Goal: Task Accomplishment & Management: Complete application form

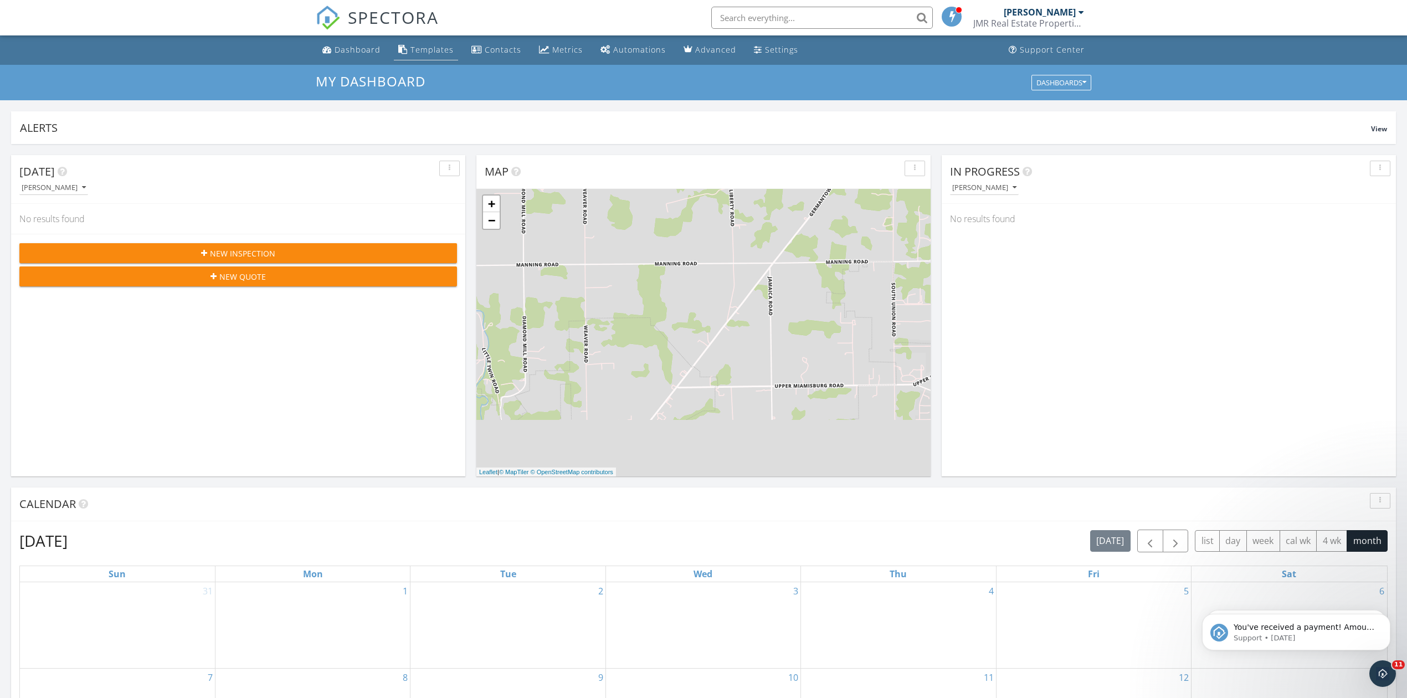
click at [424, 42] on link "Templates" at bounding box center [426, 50] width 64 height 20
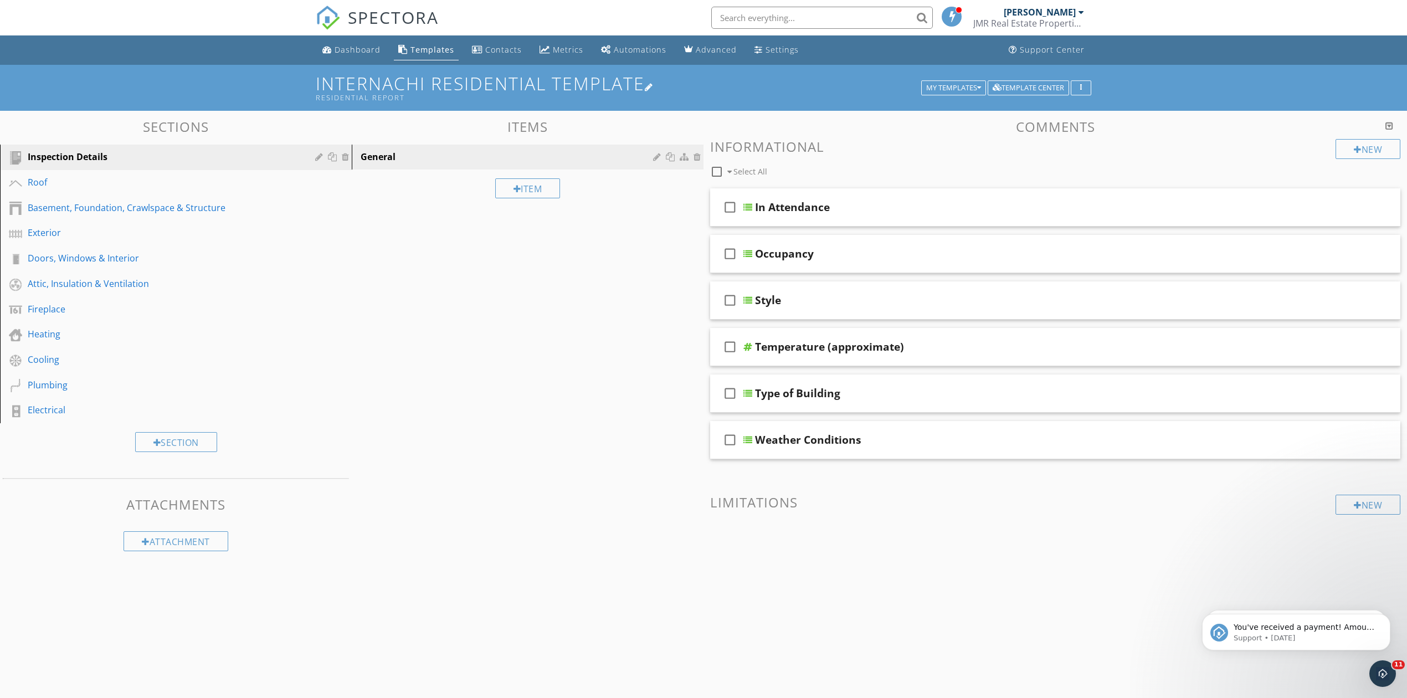
click at [962, 76] on h1 "InterNACHI Residential Template Residential Report" at bounding box center [704, 88] width 776 height 28
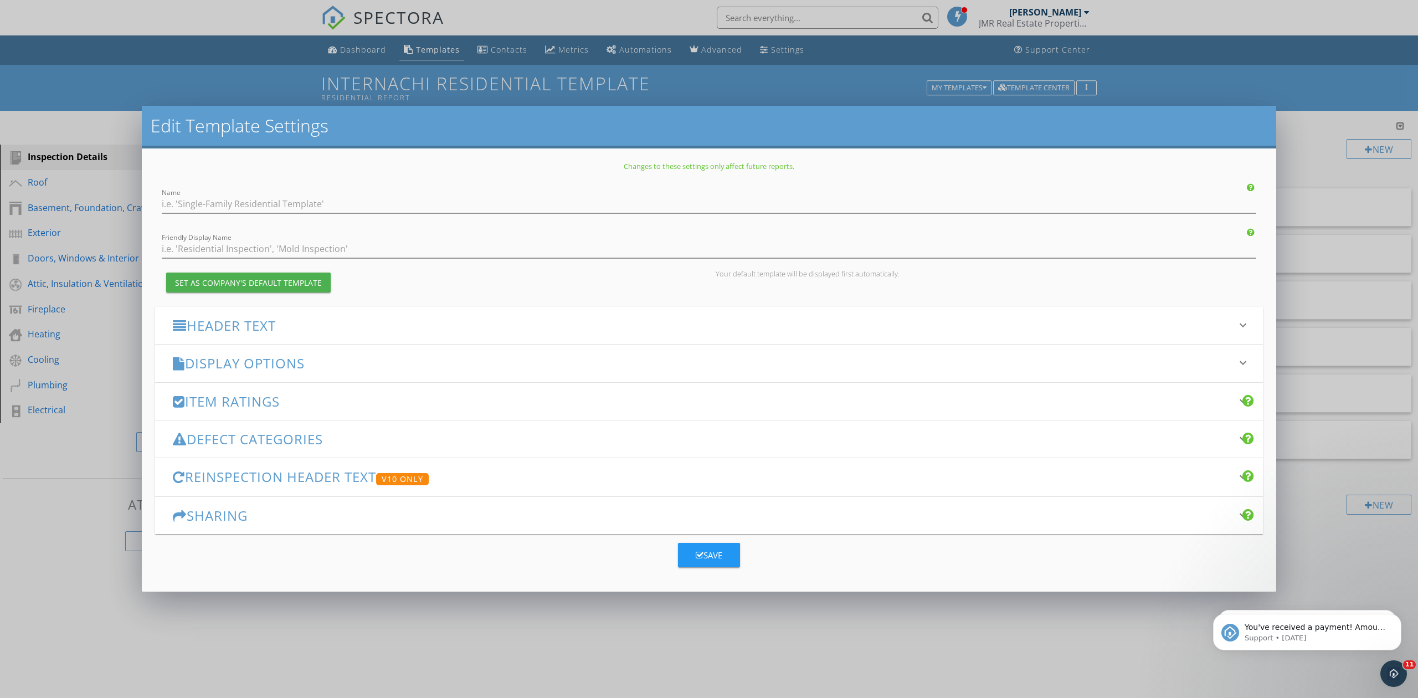
type input "InterNACHI Residential Template"
type input "Residential Report"
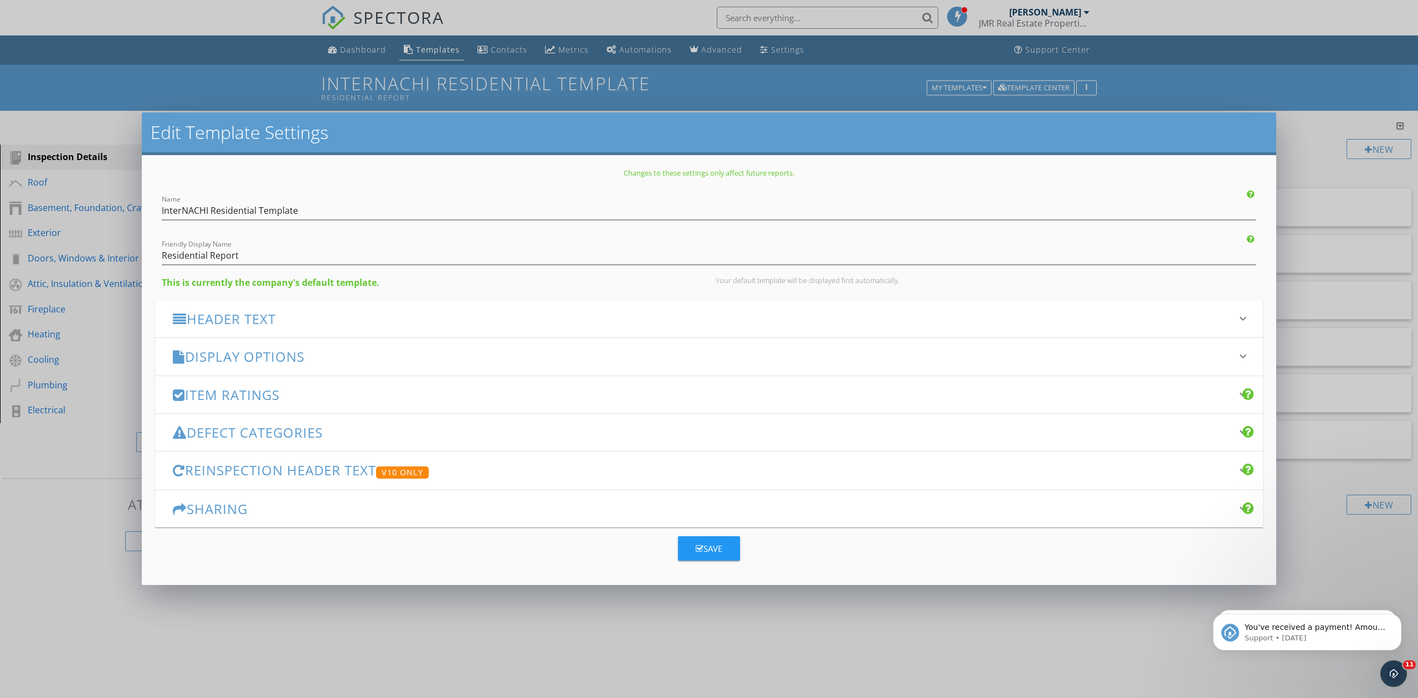
click at [962, 87] on div "Edit Template Settings Changes to these settings only affect future reports. Na…" at bounding box center [709, 349] width 1418 height 698
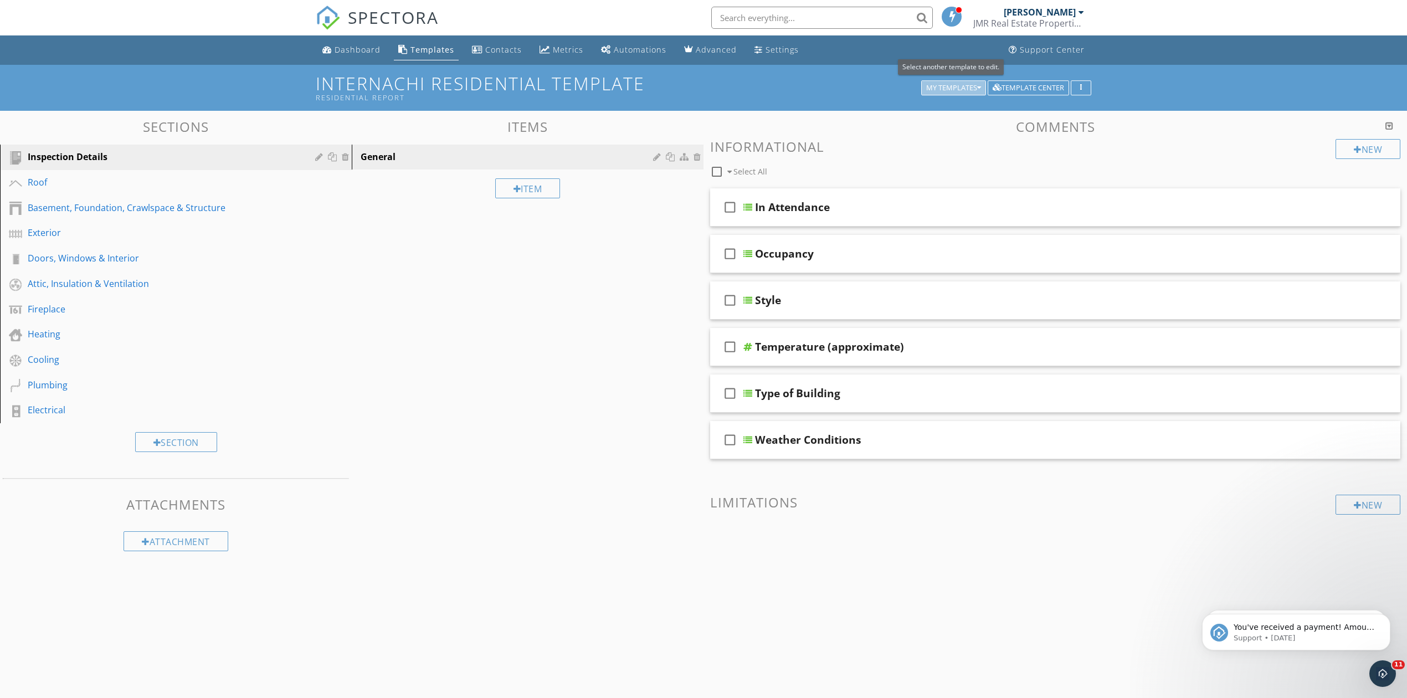
click at [962, 87] on div "My Templates" at bounding box center [953, 88] width 55 height 8
click at [1013, 85] on div "Template Center" at bounding box center [1028, 88] width 71 height 8
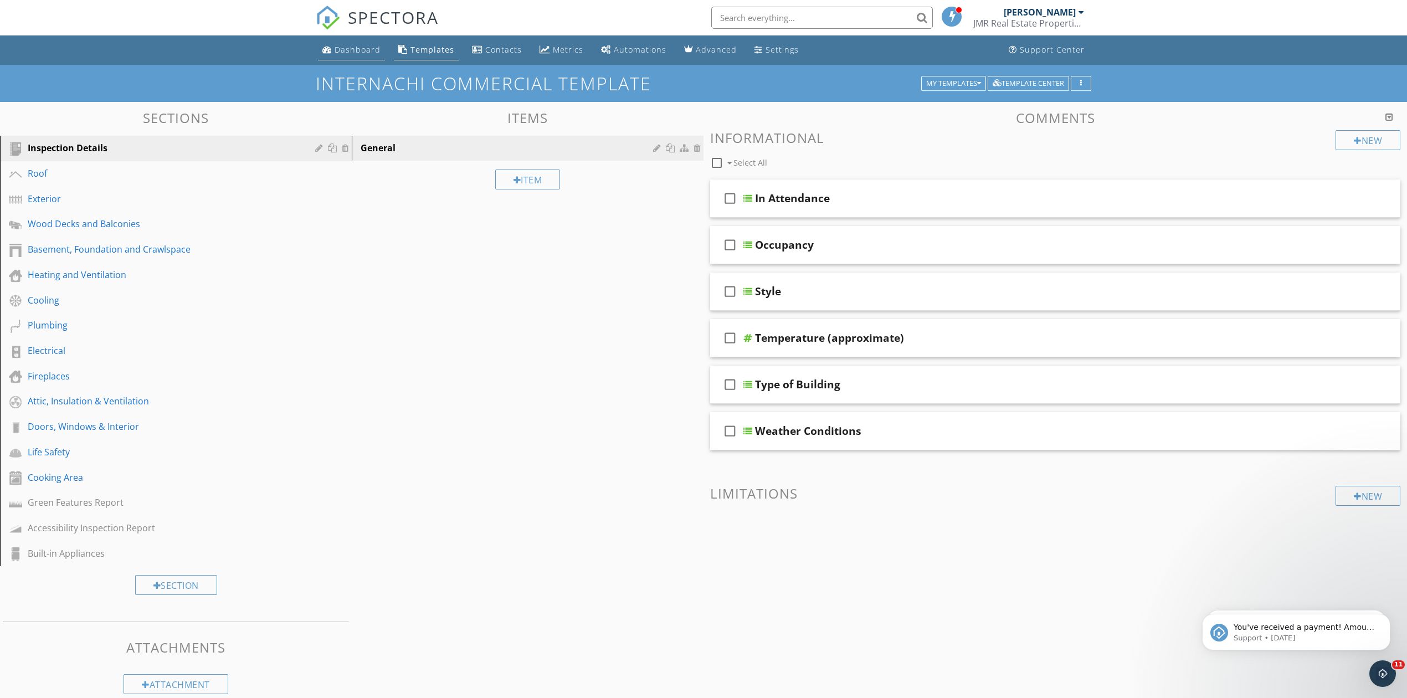
click at [357, 42] on link "Dashboard" at bounding box center [351, 50] width 67 height 20
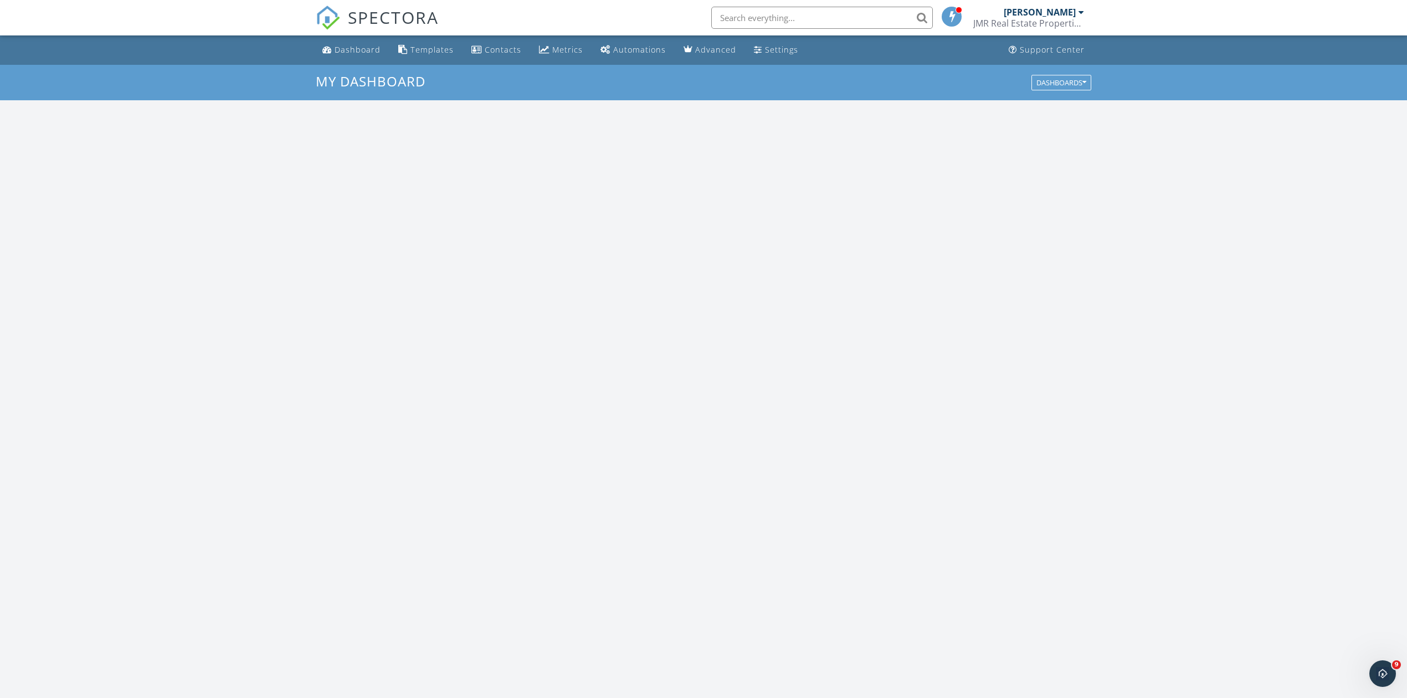
scroll to position [1031, 1430]
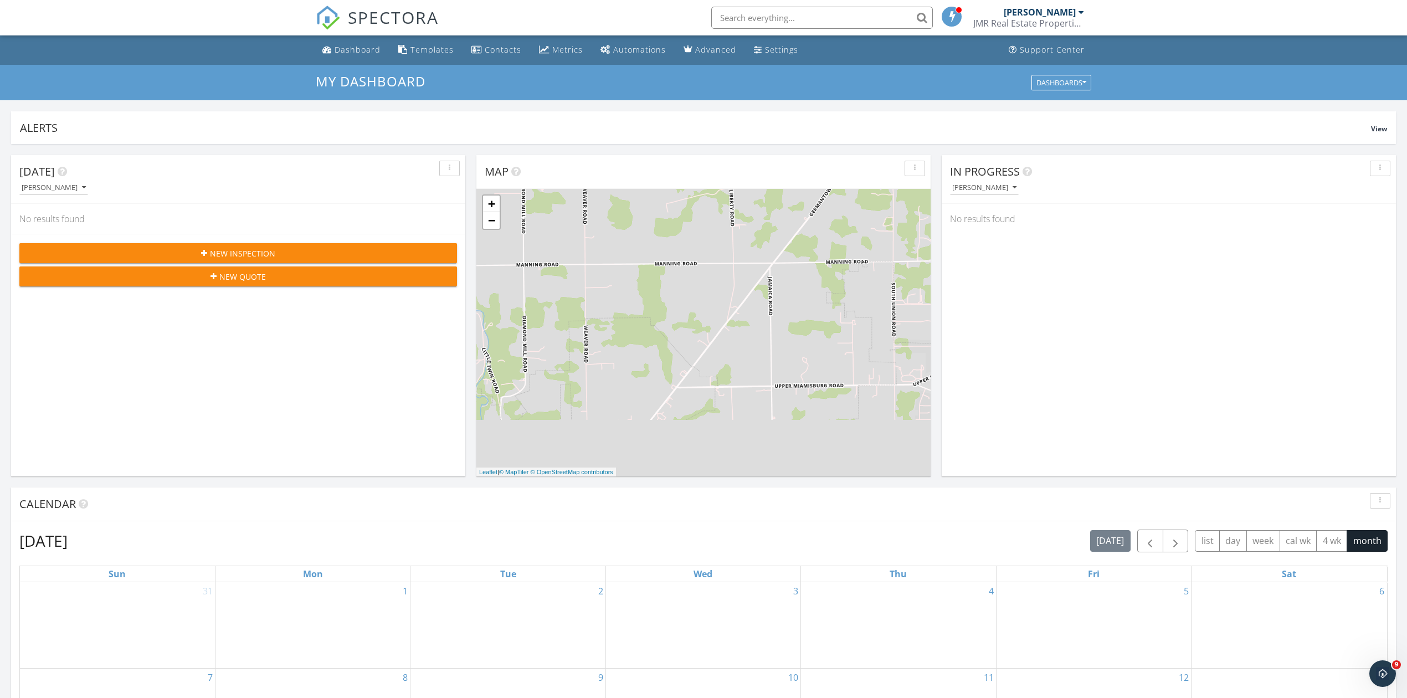
click at [368, 250] on div "New Inspection" at bounding box center [238, 254] width 420 height 12
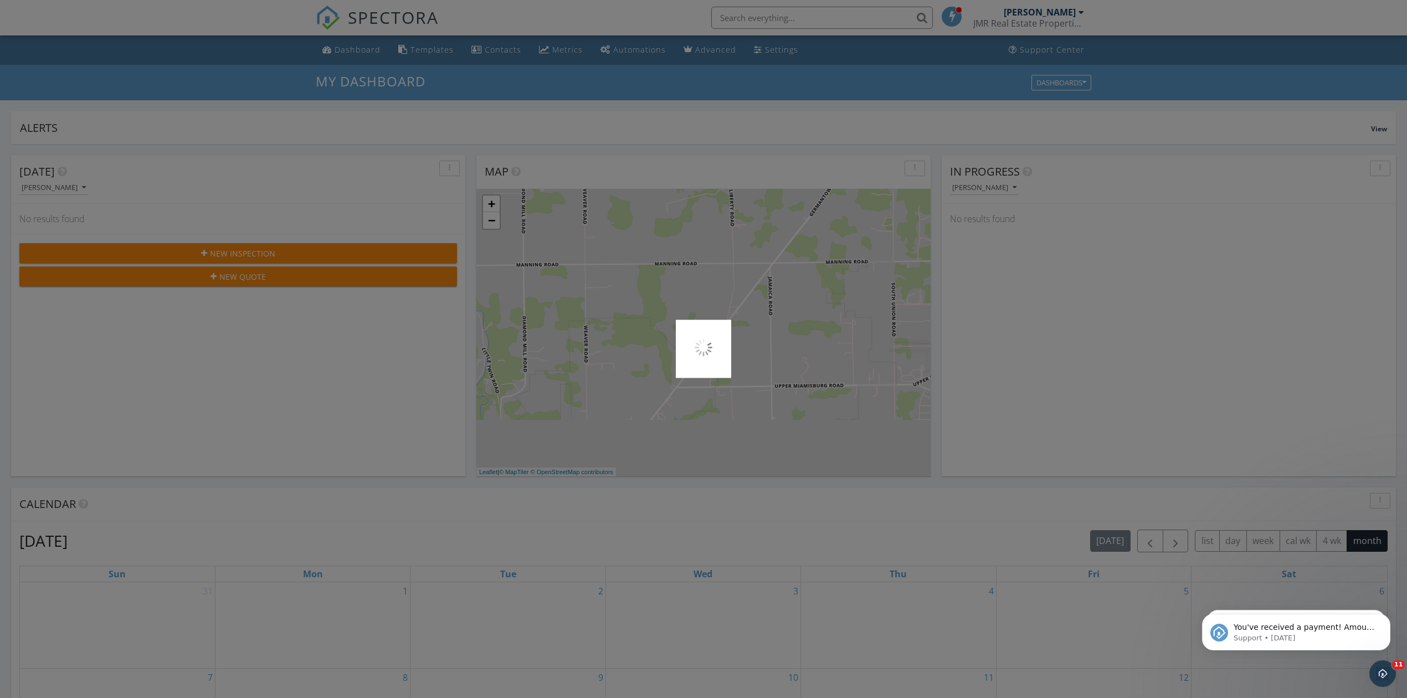
scroll to position [0, 0]
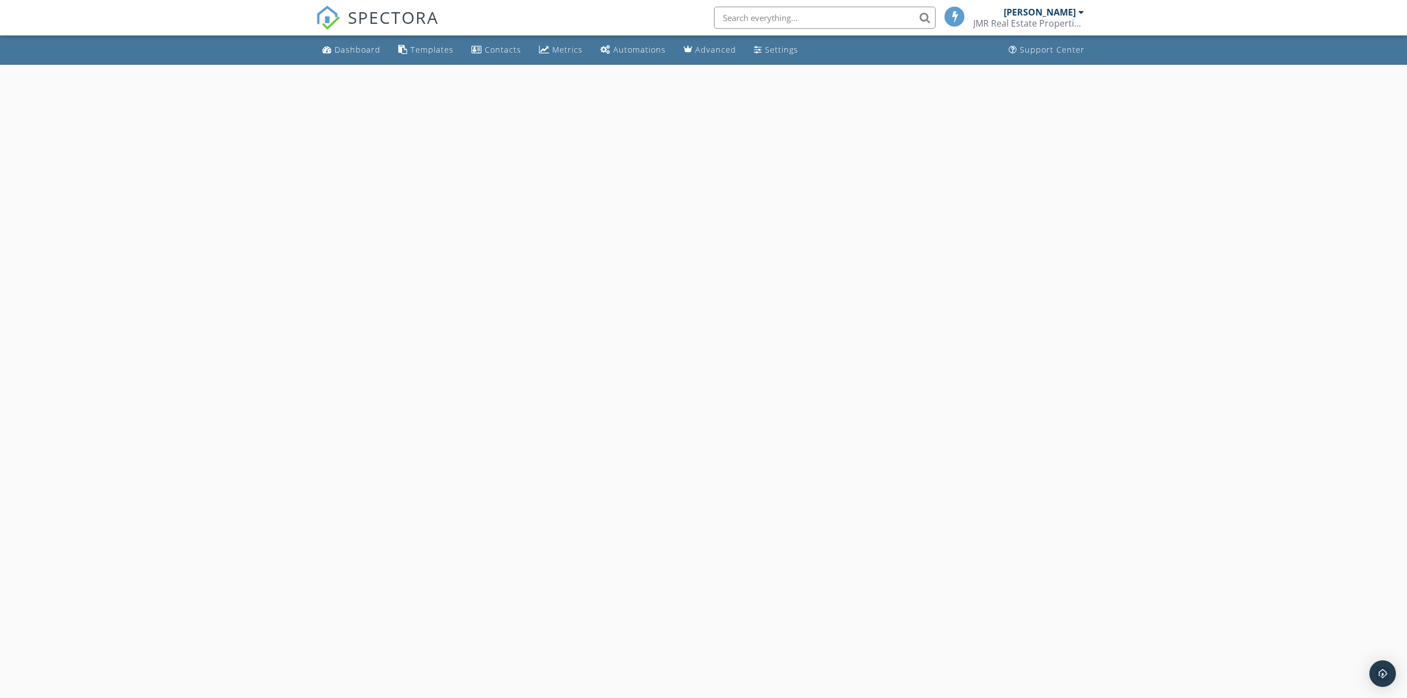
select select "8"
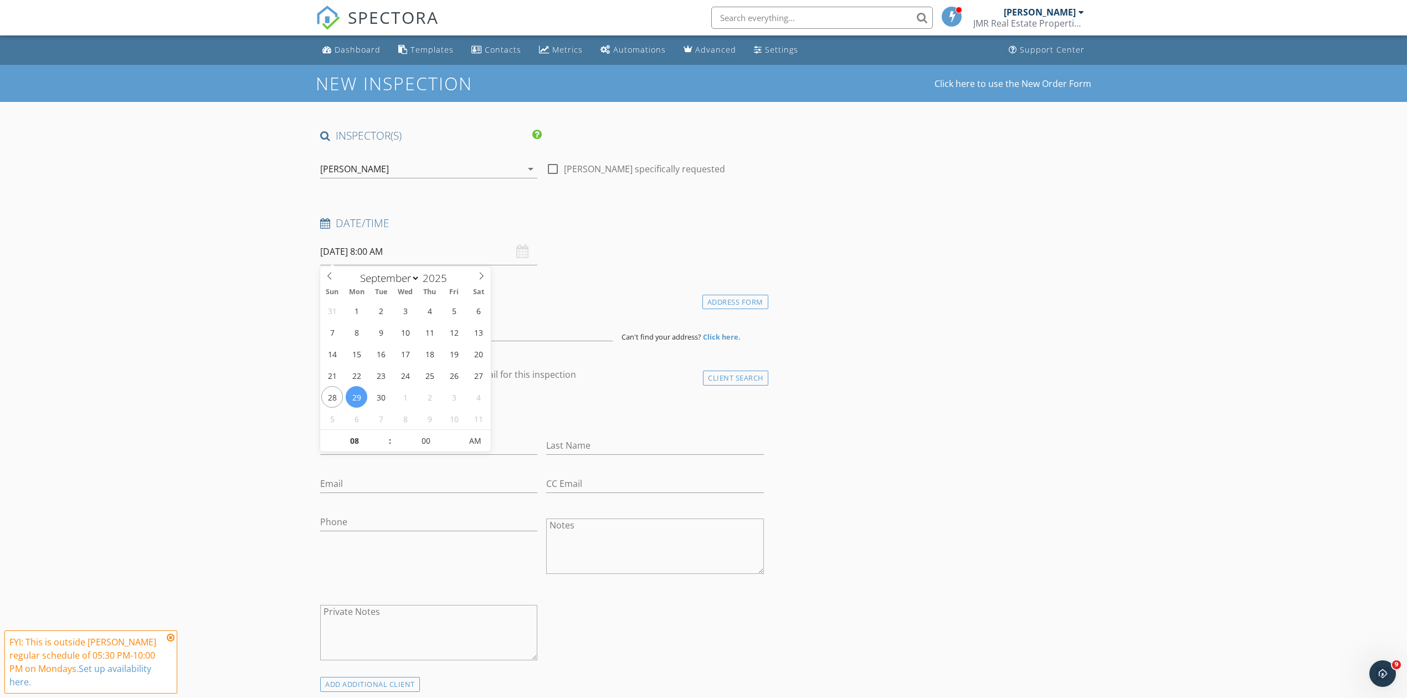
click at [529, 258] on input "09/29/2025 8:00 AM" at bounding box center [428, 251] width 217 height 27
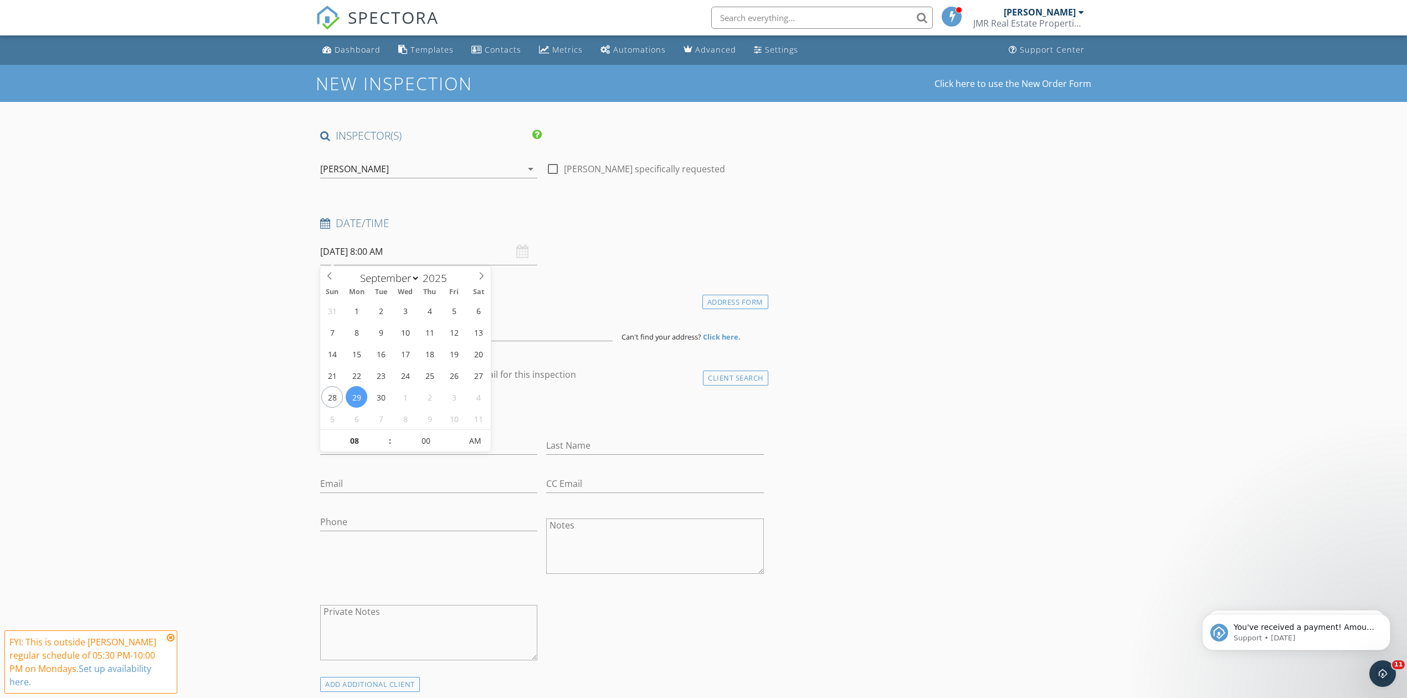
click at [460, 386] on div "31 1 2 3 4 5 6 7 8 9 10 11 12 13 14 15 16 17 18 19 20 21 22 23 24 25 26 27 28 2…" at bounding box center [405, 365] width 171 height 130
type input "09/26/2025 8:00 AM"
click at [389, 435] on span ":" at bounding box center [389, 441] width 3 height 22
type input "09"
type input "[DATE] 9:00 AM"
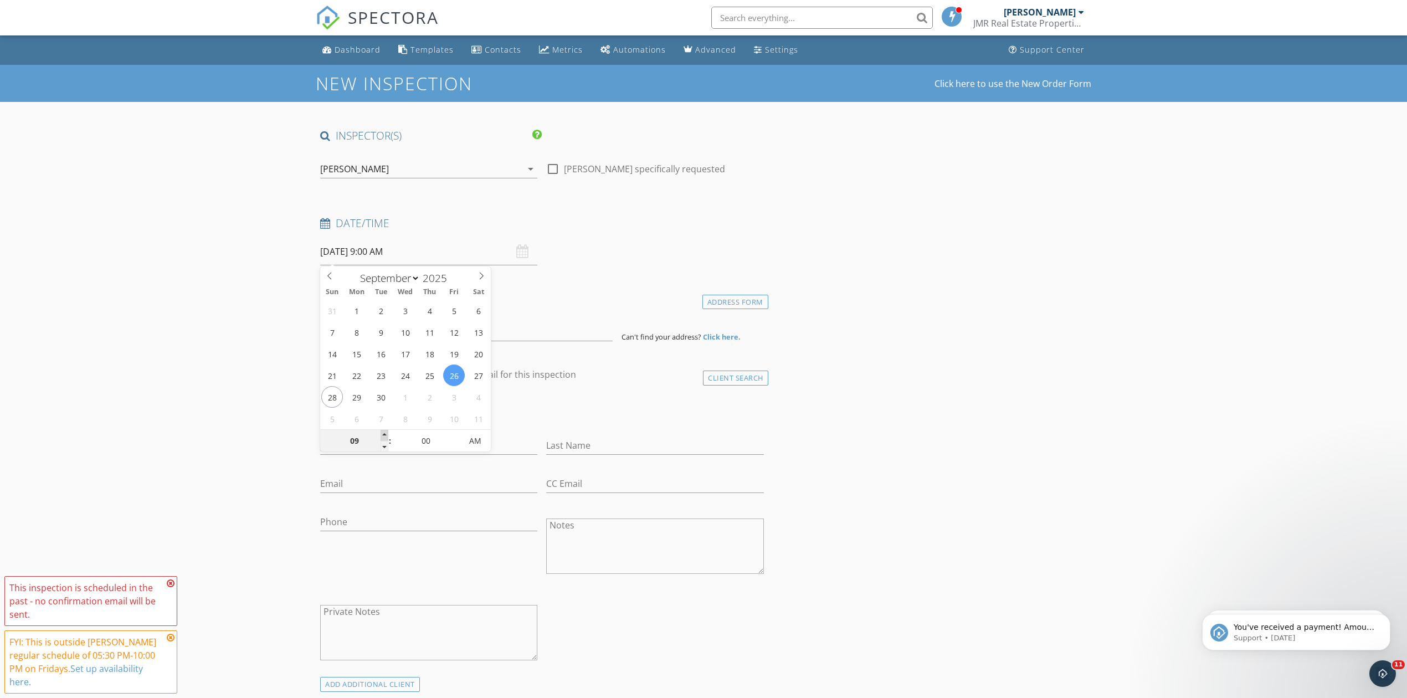
click at [386, 435] on span at bounding box center [385, 435] width 8 height 11
click at [552, 412] on div "check_box_outline_blank Client is a Company/Organization" at bounding box center [542, 413] width 444 height 29
click at [459, 329] on input at bounding box center [466, 327] width 293 height 27
drag, startPoint x: 387, startPoint y: 294, endPoint x: 450, endPoint y: 322, distance: 69.2
click at [450, 322] on input "319 2nd" at bounding box center [466, 327] width 293 height 27
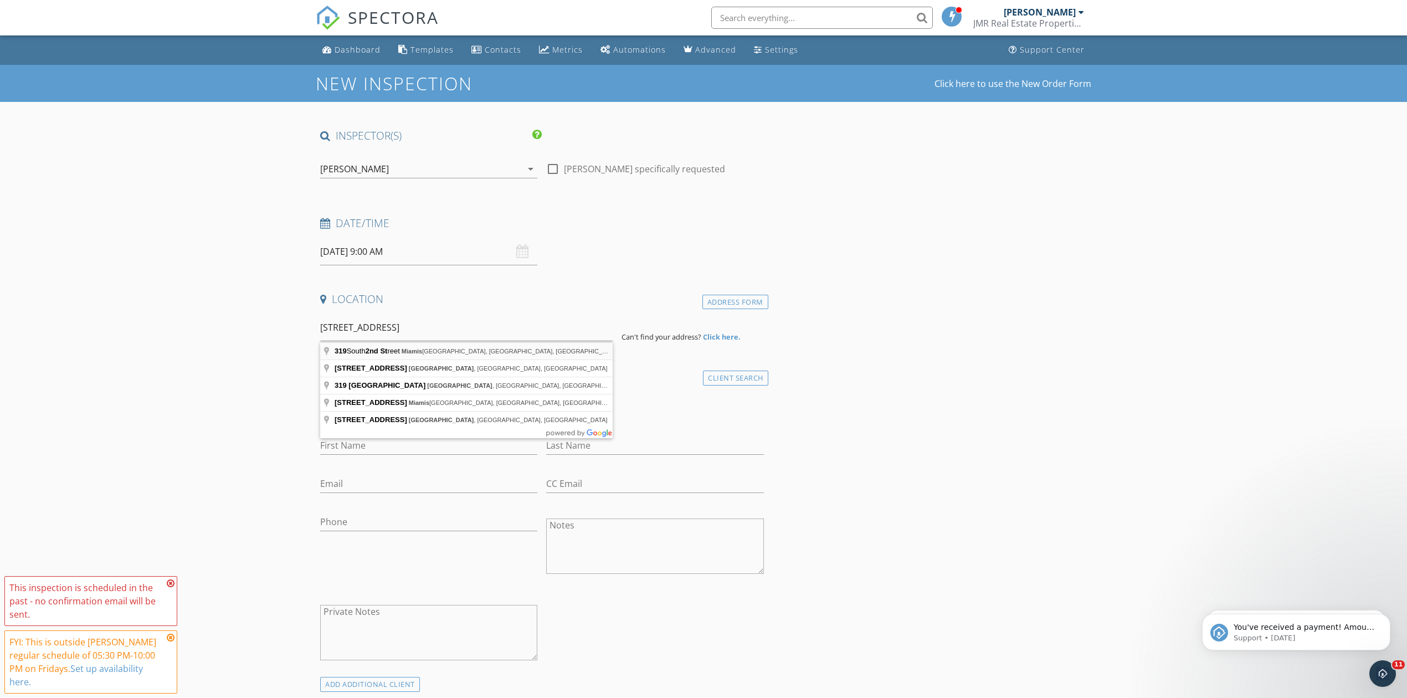
type input "319 South 2nd Street, Miamisburg, OH, USA"
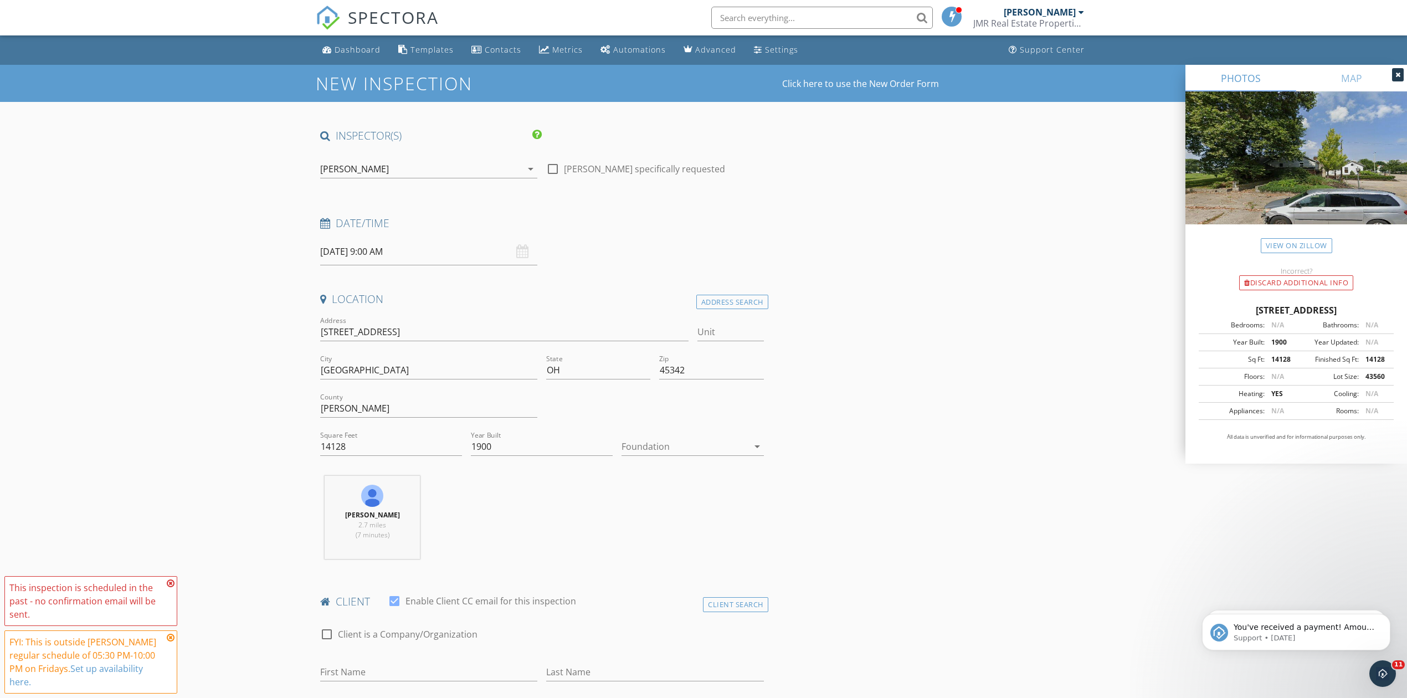
click at [1269, 147] on img at bounding box center [1297, 171] width 222 height 160
click at [1233, 78] on link "PHOTOS" at bounding box center [1241, 78] width 111 height 27
click at [1233, 81] on link "PHOTOS" at bounding box center [1241, 78] width 111 height 27
click at [1290, 185] on img at bounding box center [1297, 171] width 222 height 160
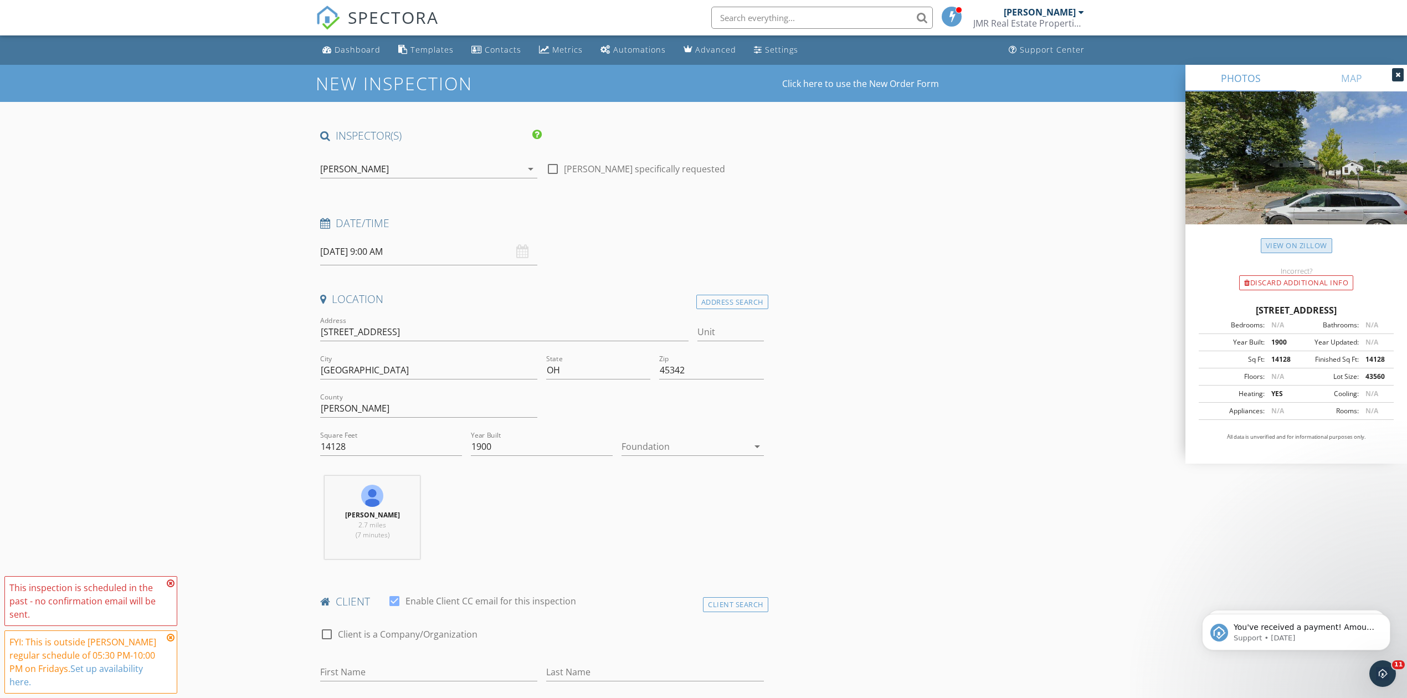
click at [1295, 246] on link "View on Zillow" at bounding box center [1296, 245] width 71 height 15
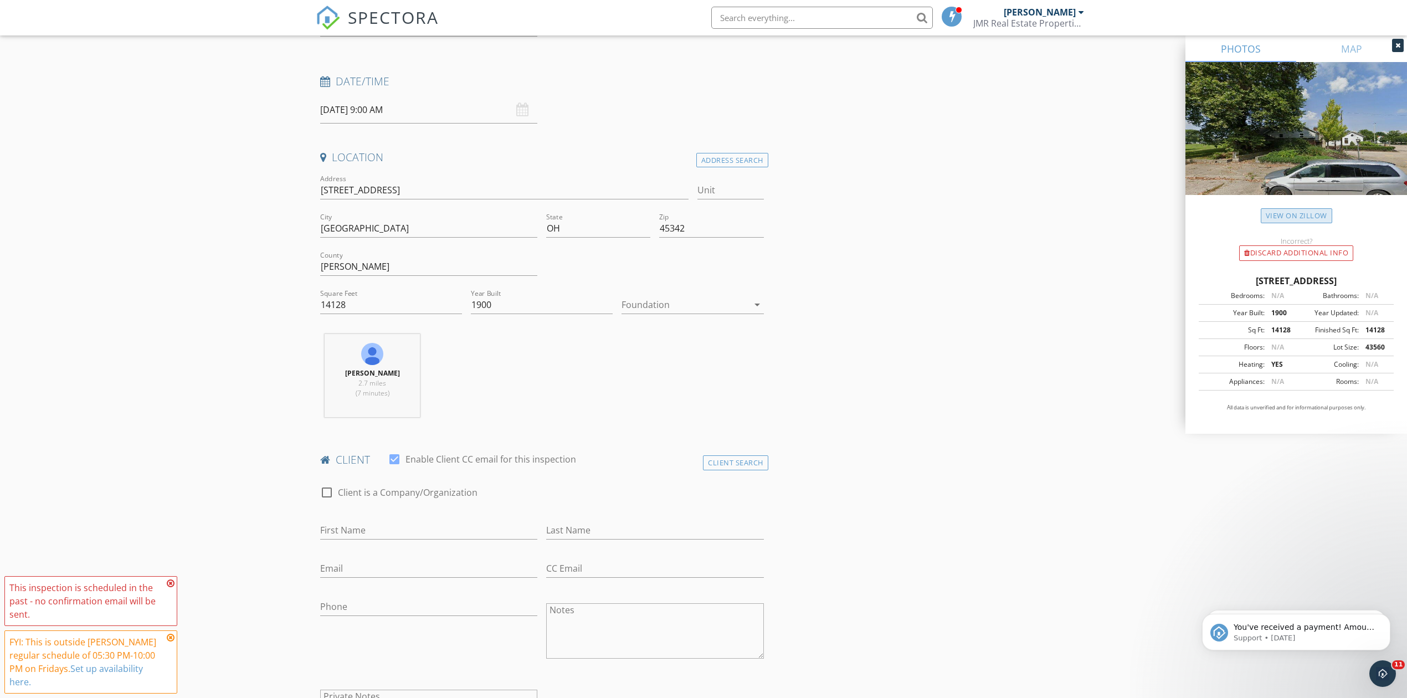
scroll to position [147, 0]
click at [688, 297] on div at bounding box center [685, 299] width 126 height 18
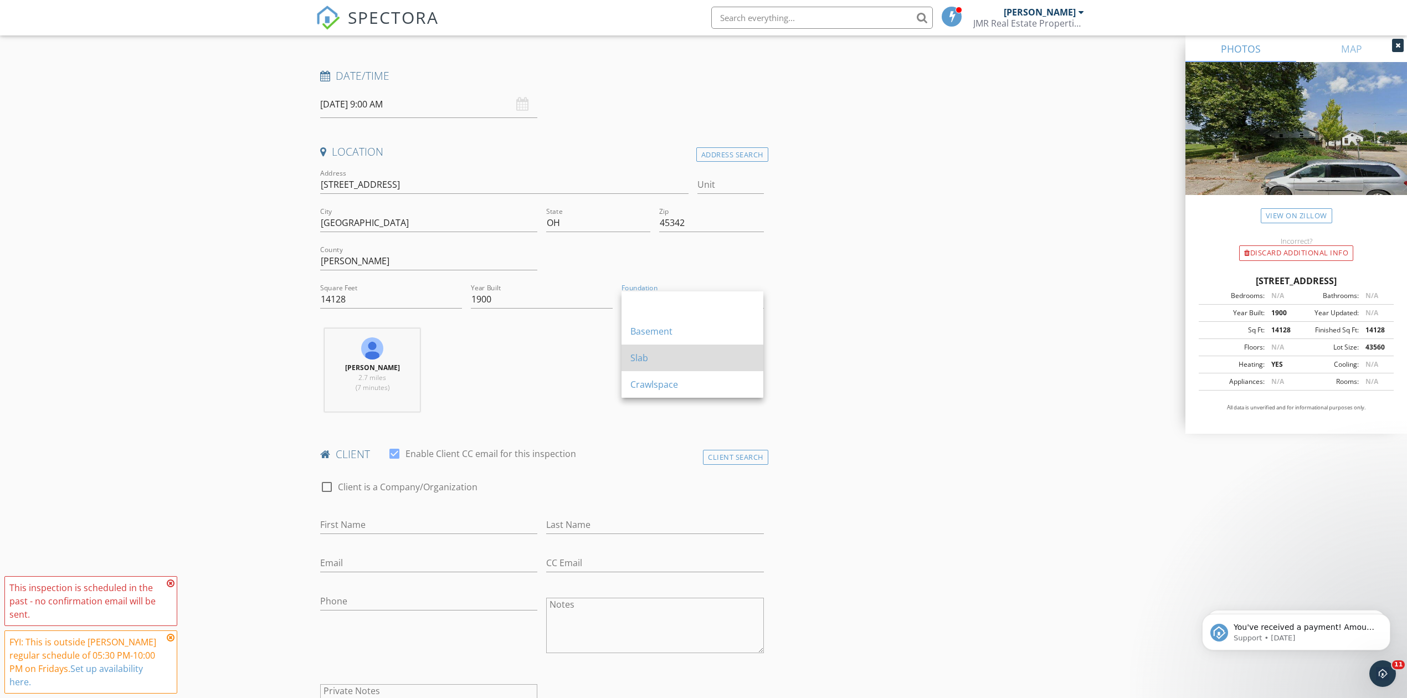
click at [675, 356] on div "Slab" at bounding box center [692, 357] width 124 height 13
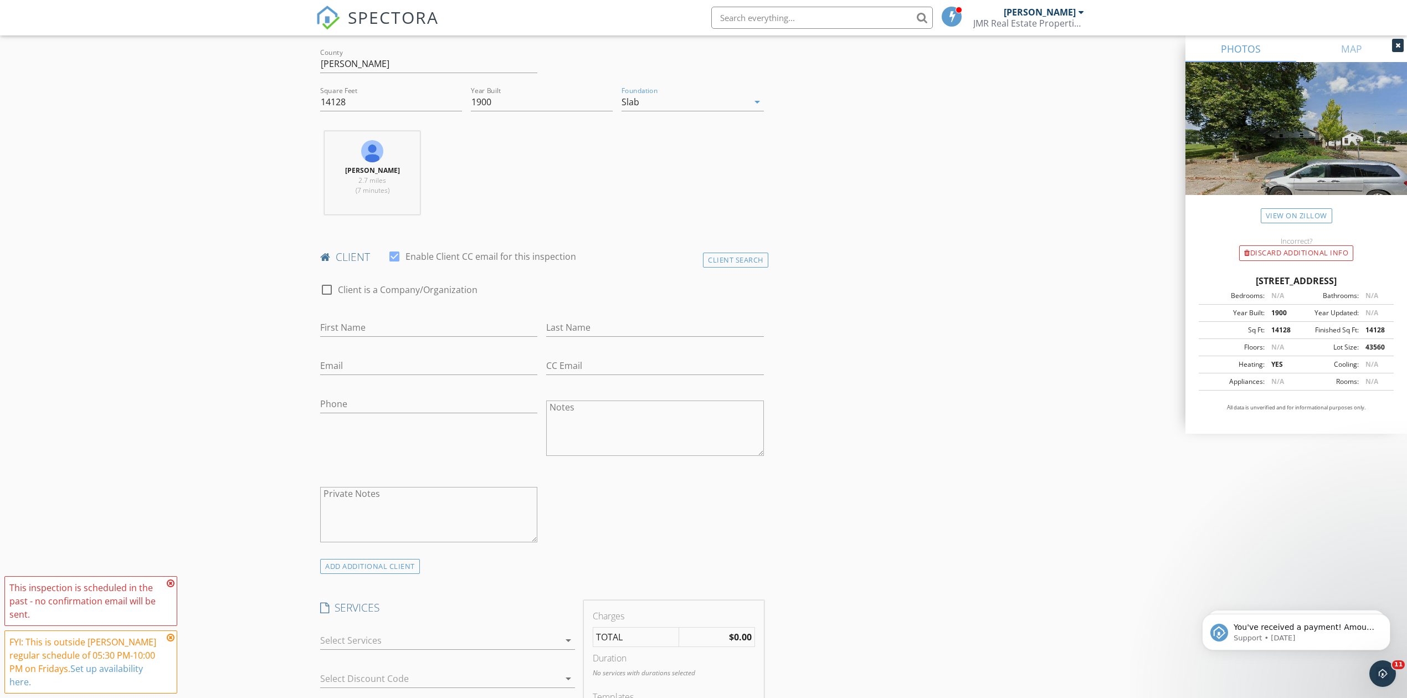
scroll to position [369, 0]
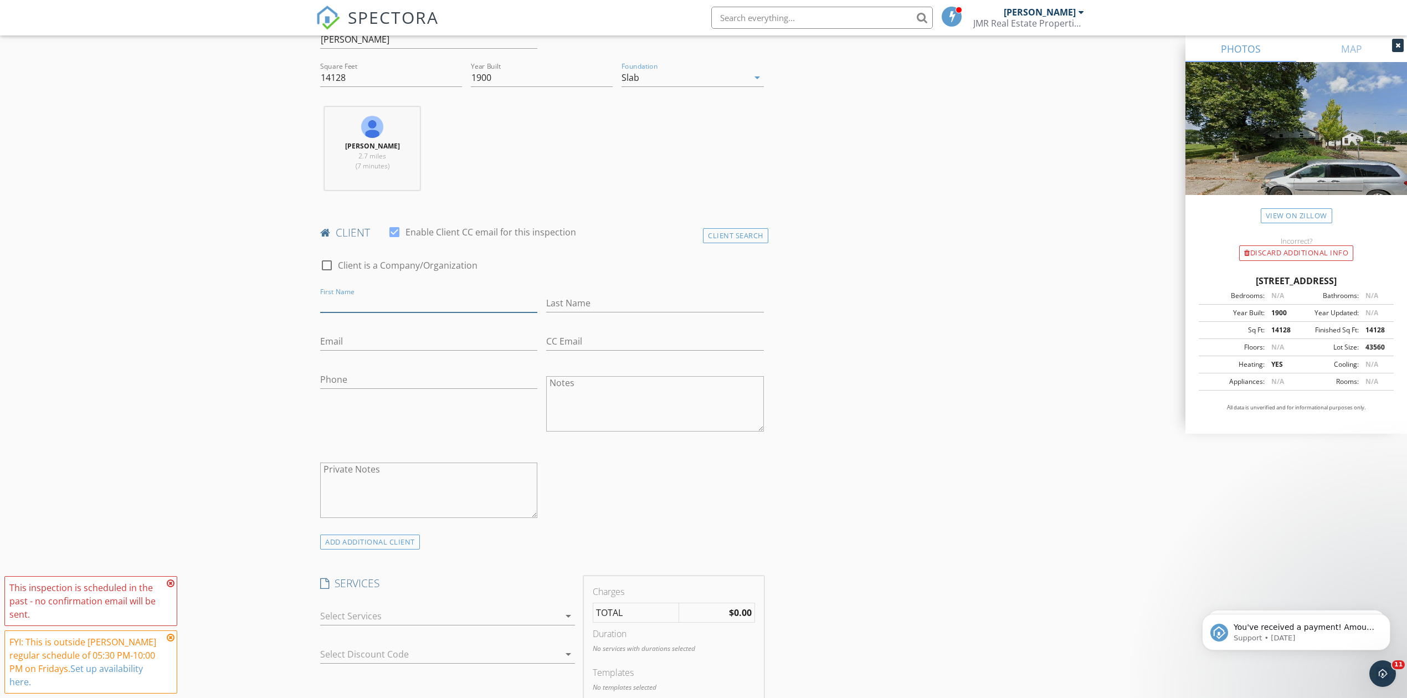
click at [470, 305] on input "First Name" at bounding box center [428, 303] width 217 height 18
type input "[PERSON_NAME]"
type input "Small"
type input "[EMAIL_ADDRESS][DOMAIN_NAME]"
type input "[PHONE_NUMBER]"
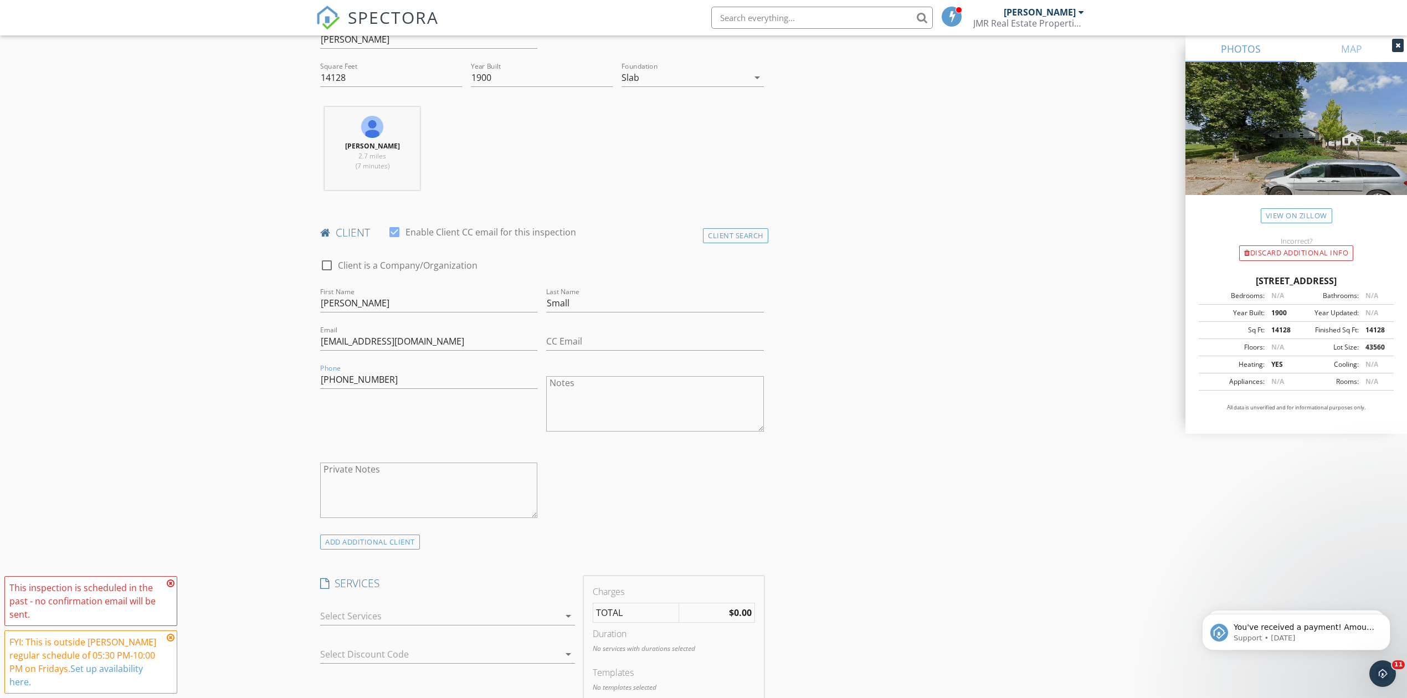
click at [638, 475] on div "check_box_outline_blank Client is a Company/Organization First Name Chris Last …" at bounding box center [542, 391] width 453 height 287
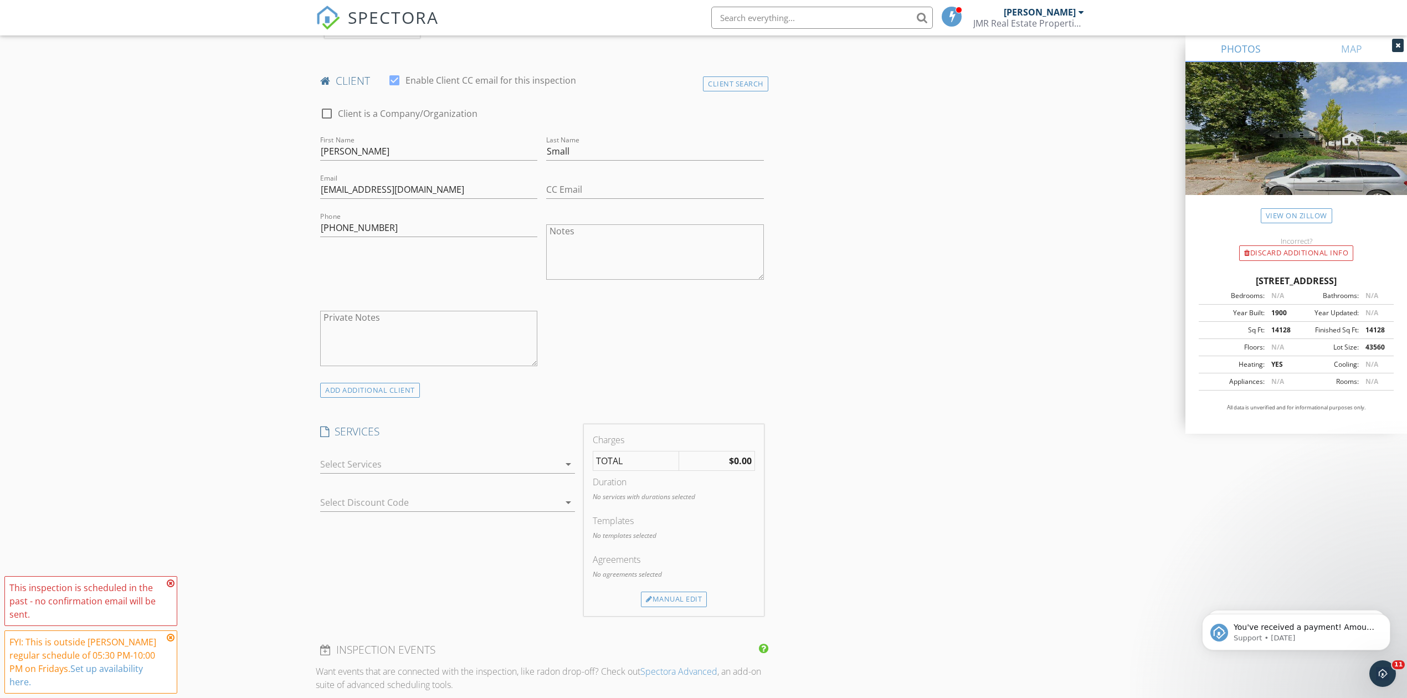
scroll to position [665, 0]
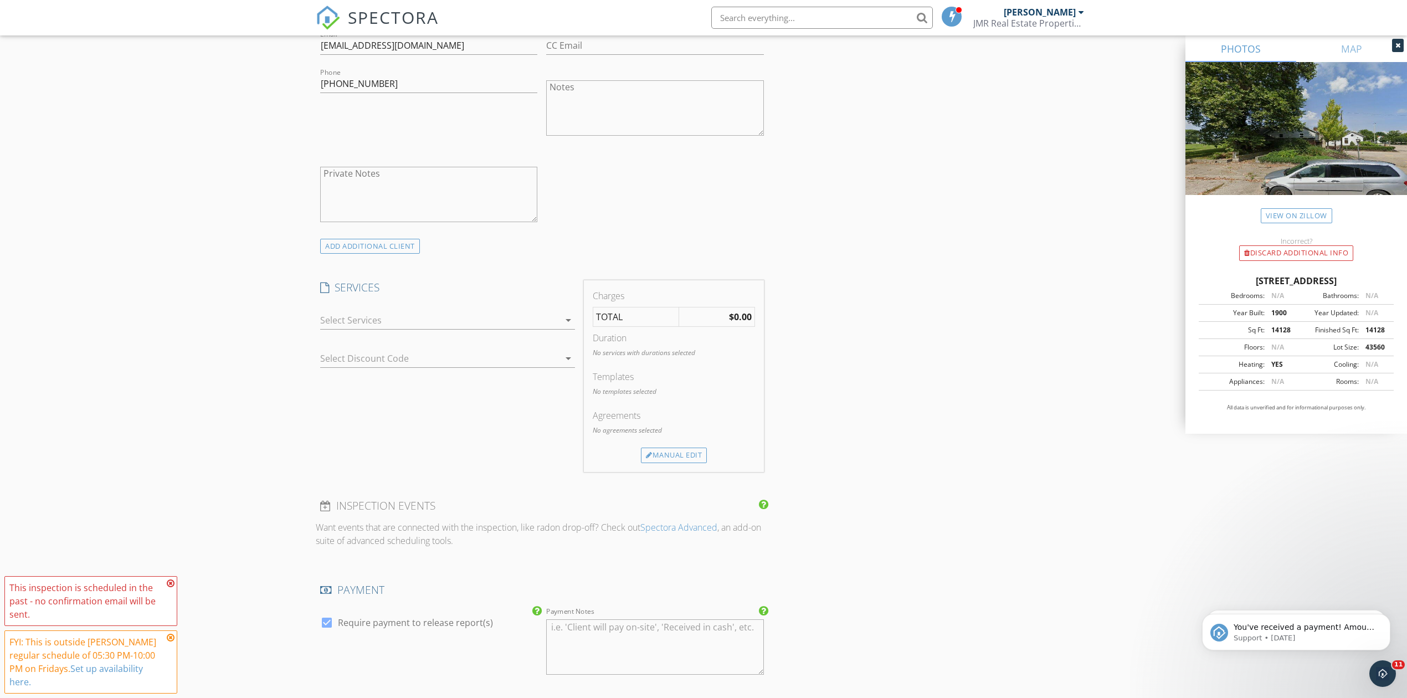
click at [511, 316] on div at bounding box center [439, 320] width 239 height 18
click at [444, 287] on h4 "SERVICES" at bounding box center [447, 287] width 255 height 14
click at [410, 327] on div at bounding box center [439, 320] width 239 height 18
click at [463, 294] on h4 "SERVICES" at bounding box center [447, 287] width 255 height 14
click at [659, 459] on div "Manual Edit" at bounding box center [674, 456] width 66 height 16
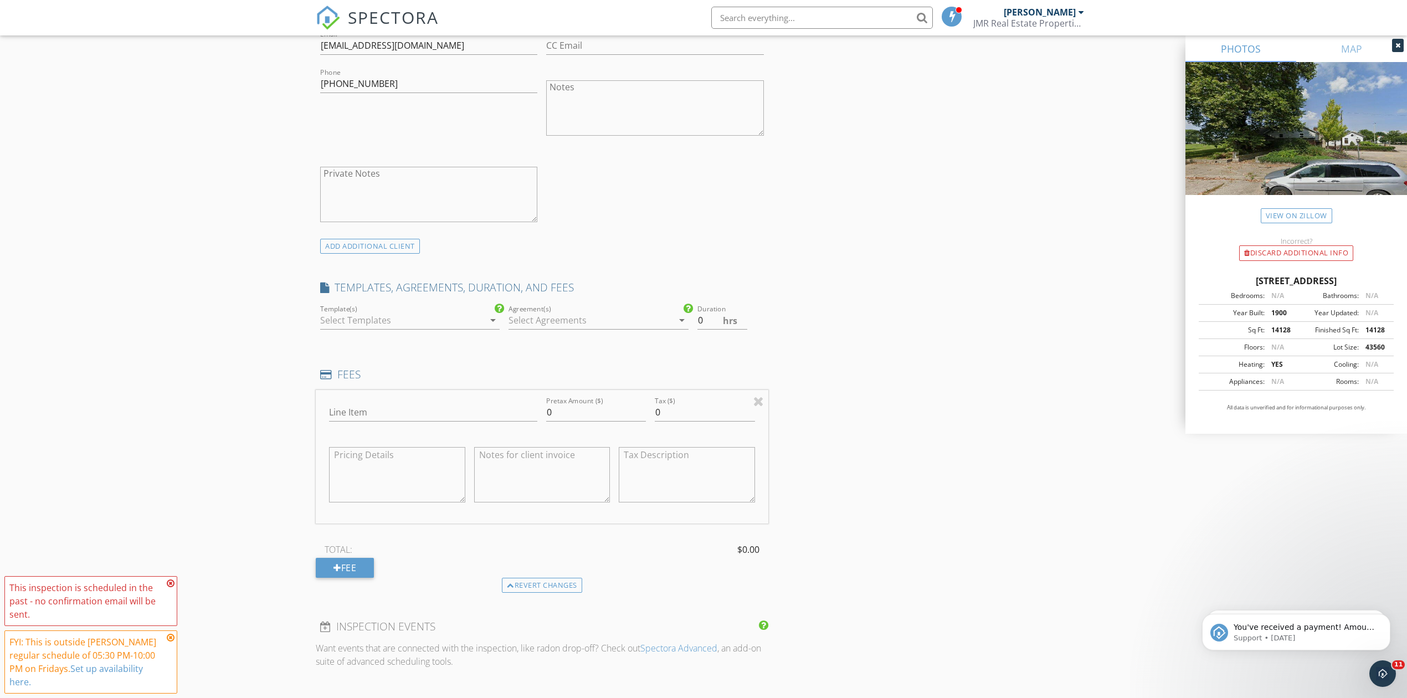
click at [414, 321] on div at bounding box center [402, 320] width 164 height 18
click at [337, 372] on div at bounding box center [335, 365] width 19 height 19
click at [548, 322] on div at bounding box center [591, 320] width 164 height 18
click at [552, 331] on div "Inspection Agreement" at bounding box center [612, 329] width 135 height 13
click at [709, 324] on input "0" at bounding box center [723, 320] width 50 height 18
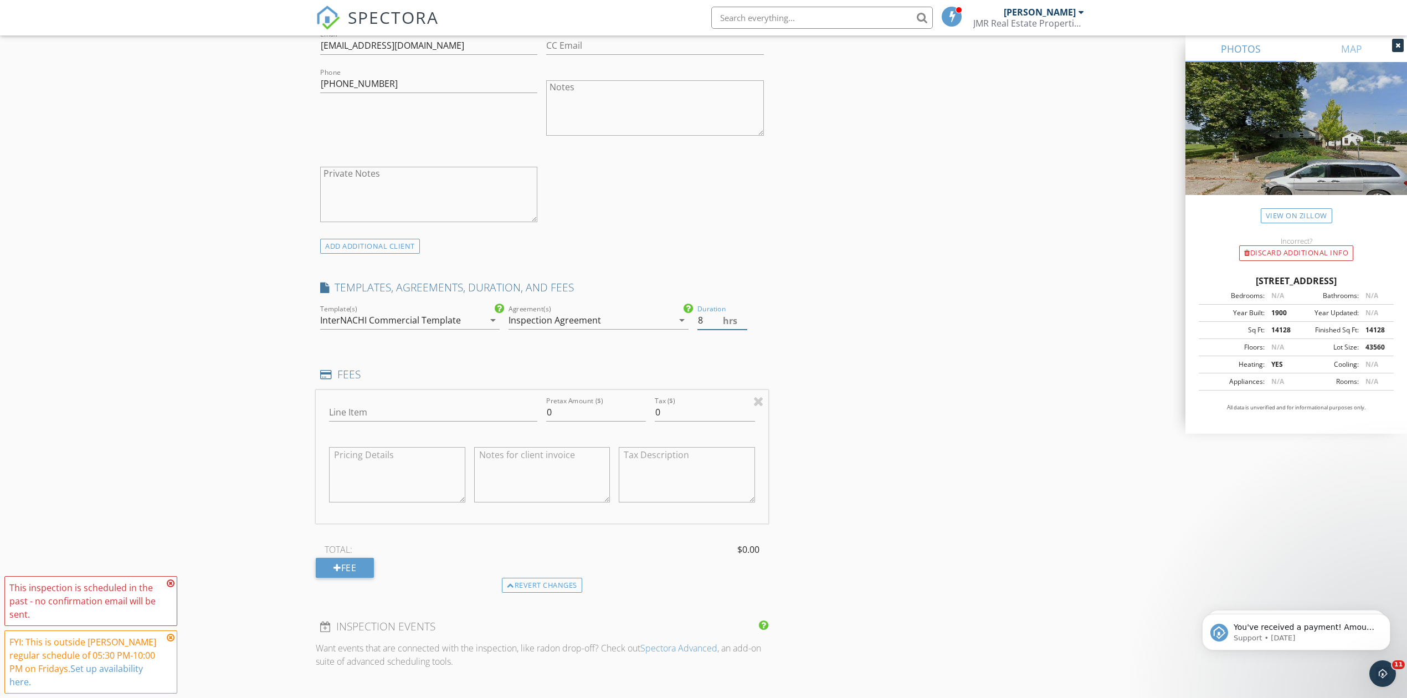
type input "8"
click at [413, 415] on input "Line Item" at bounding box center [433, 412] width 208 height 18
type input "Commercial Building Inspection"
type input "3240"
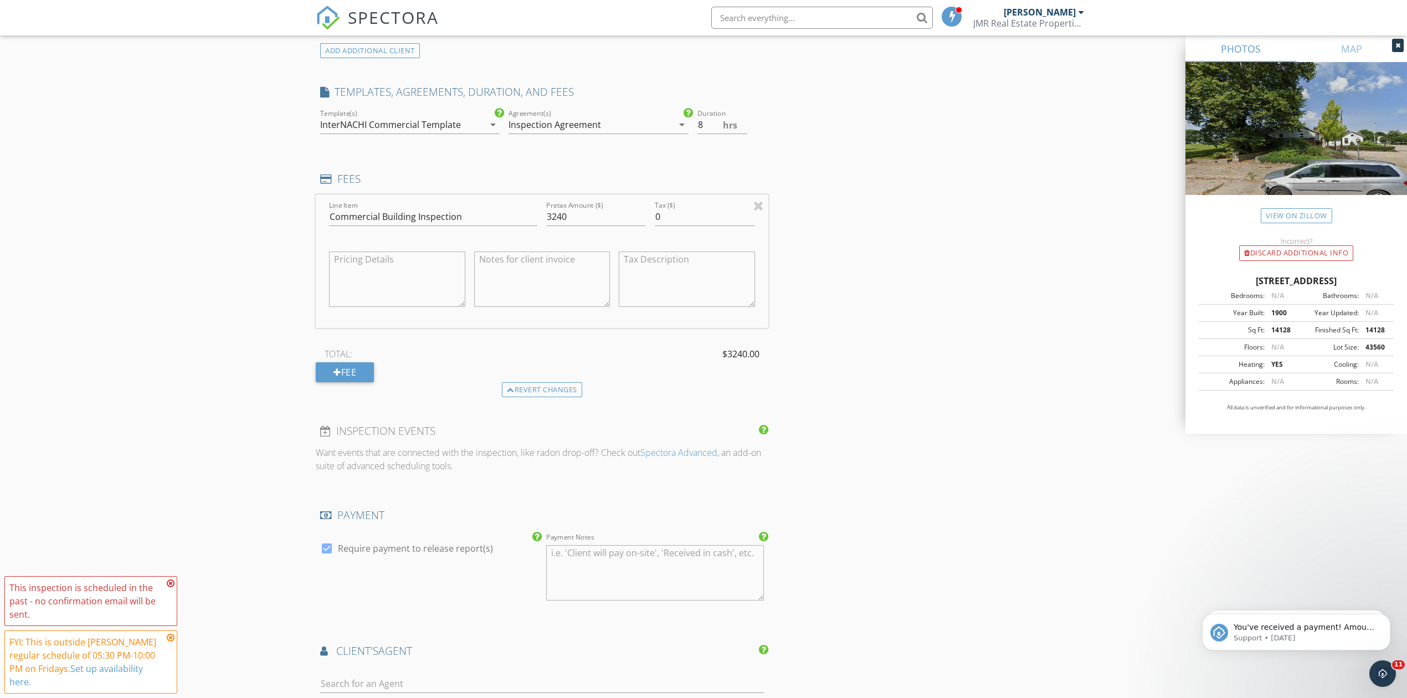
scroll to position [886, 0]
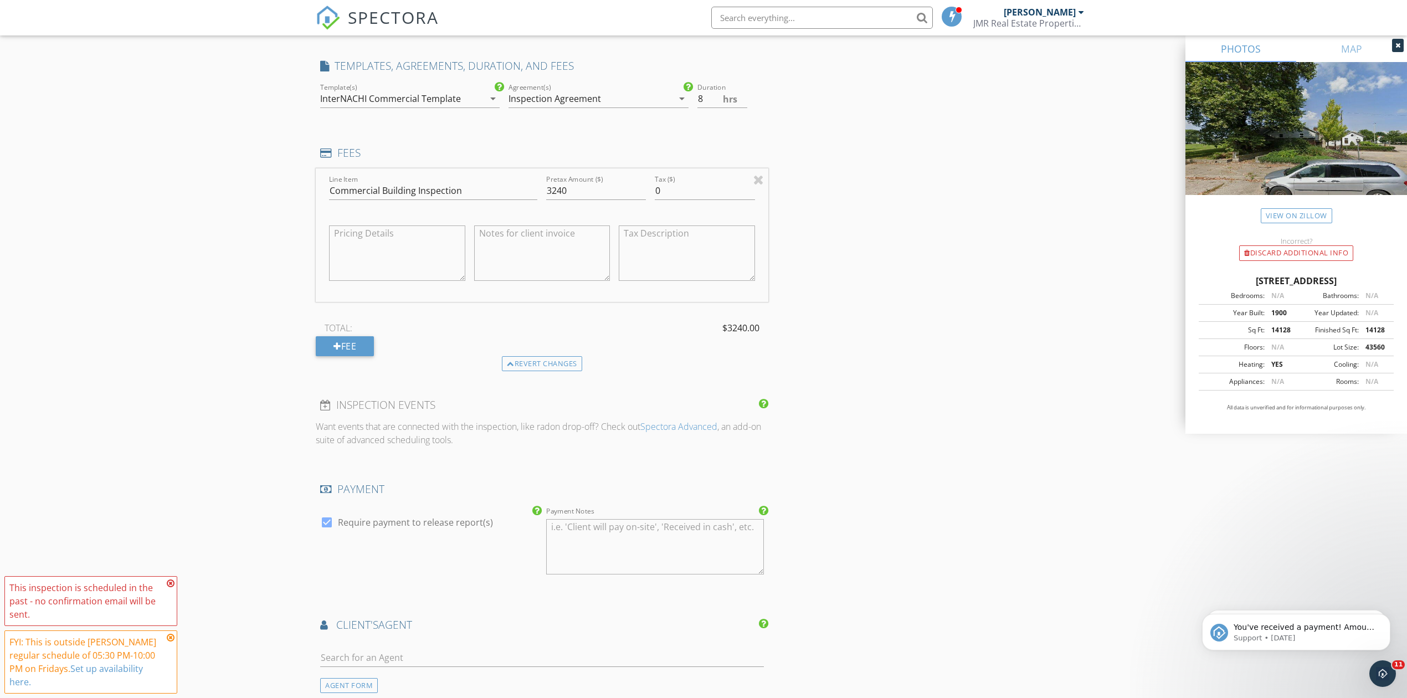
click at [328, 524] on div at bounding box center [326, 522] width 19 height 19
checkbox input "false"
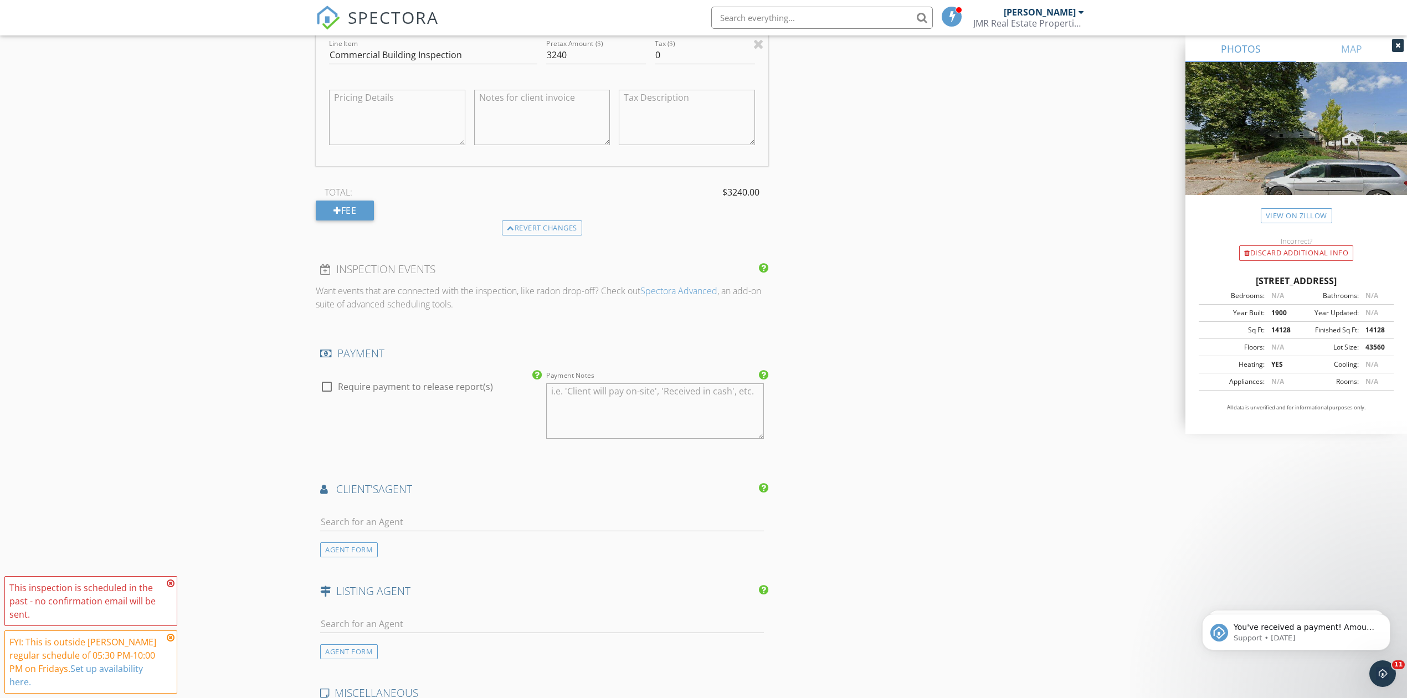
scroll to position [1108, 0]
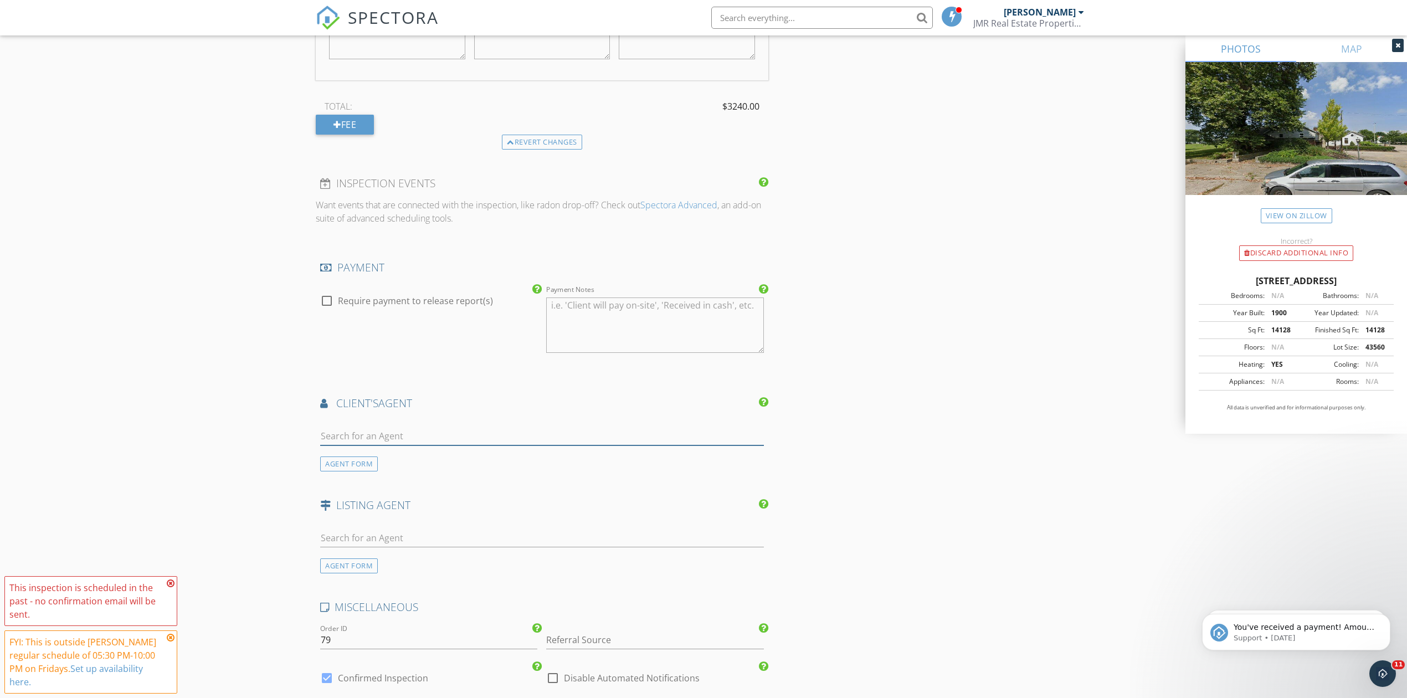
click at [419, 433] on input "text" at bounding box center [542, 436] width 444 height 18
type input "[PERSON_NAME]"
click at [370, 470] on div "[PERSON_NAME] Real Estate Services" at bounding box center [410, 467] width 117 height 9
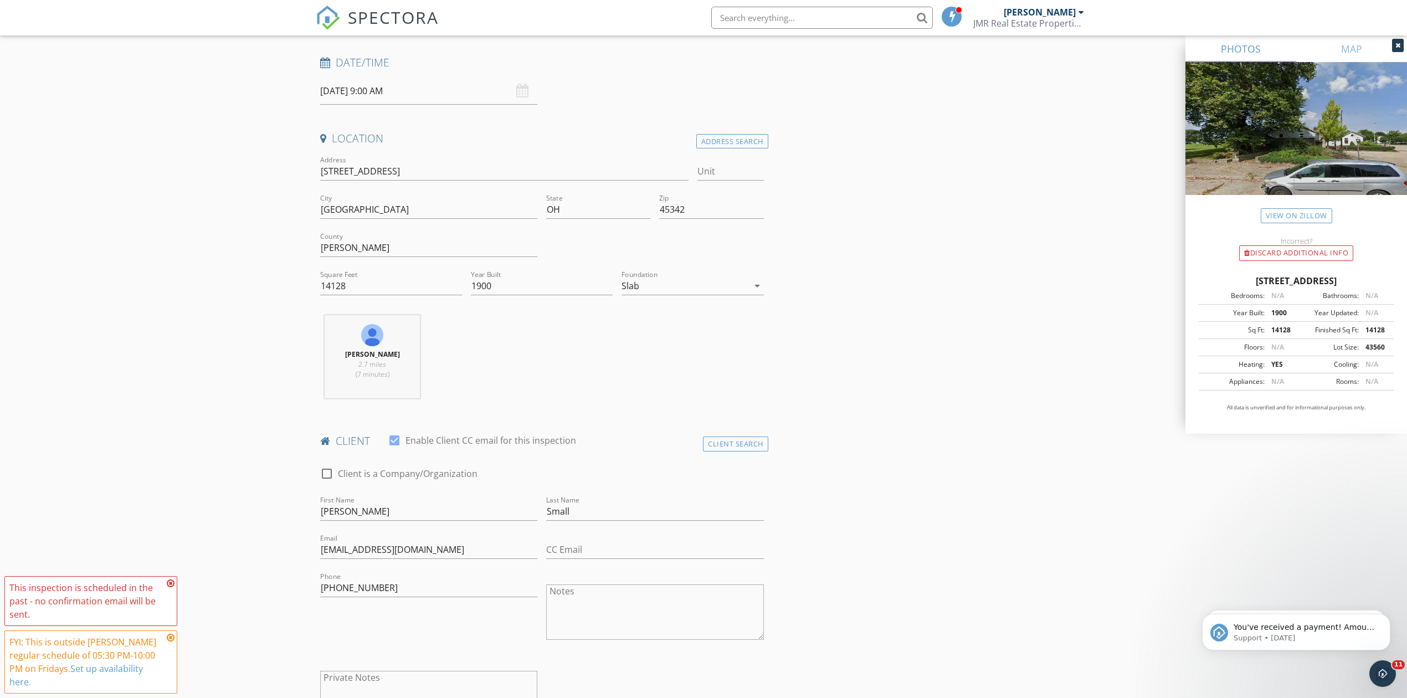
scroll to position [0, 0]
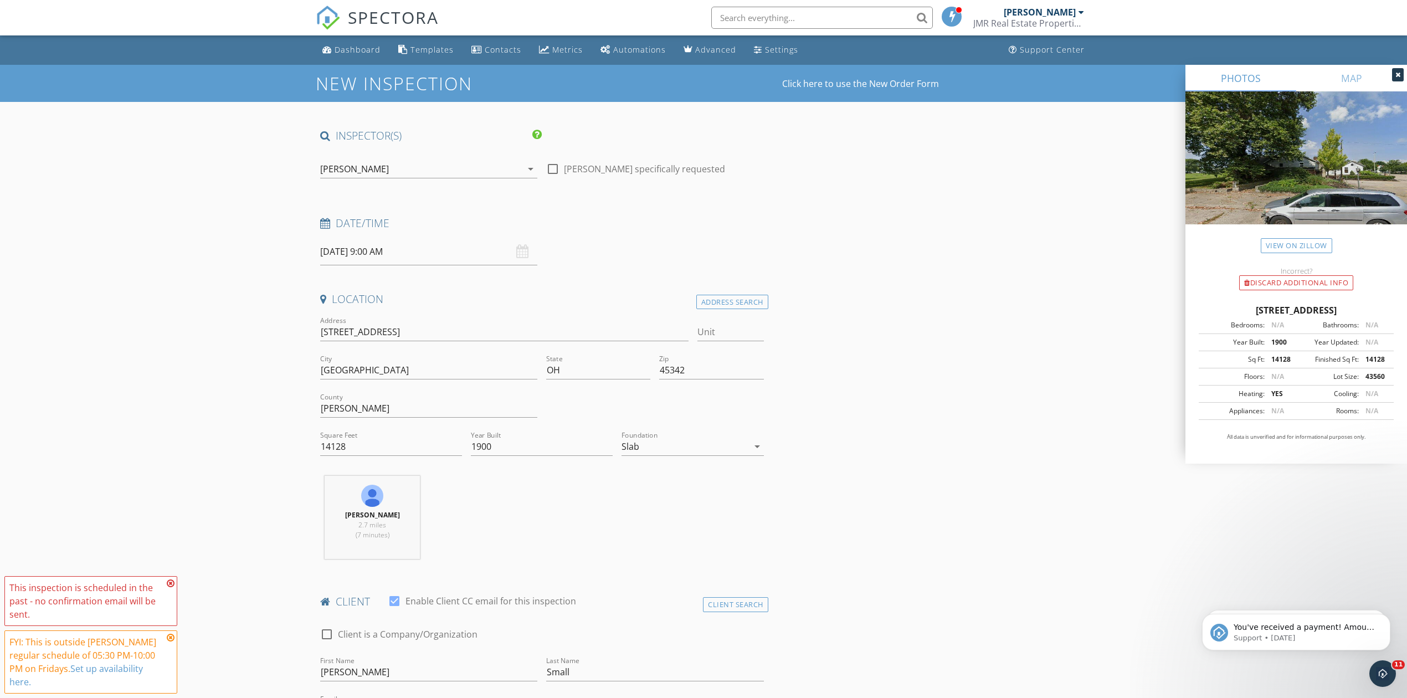
click at [555, 168] on div at bounding box center [552, 169] width 19 height 19
checkbox input "true"
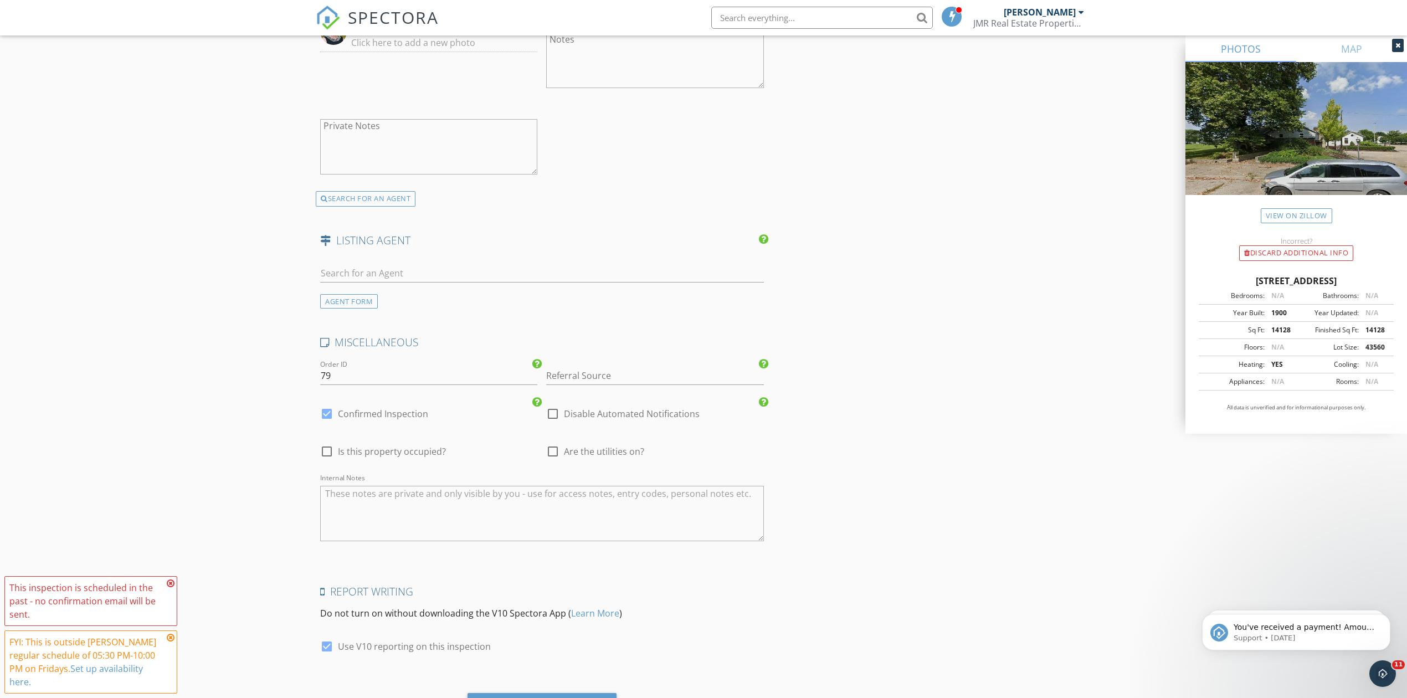
scroll to position [1688, 0]
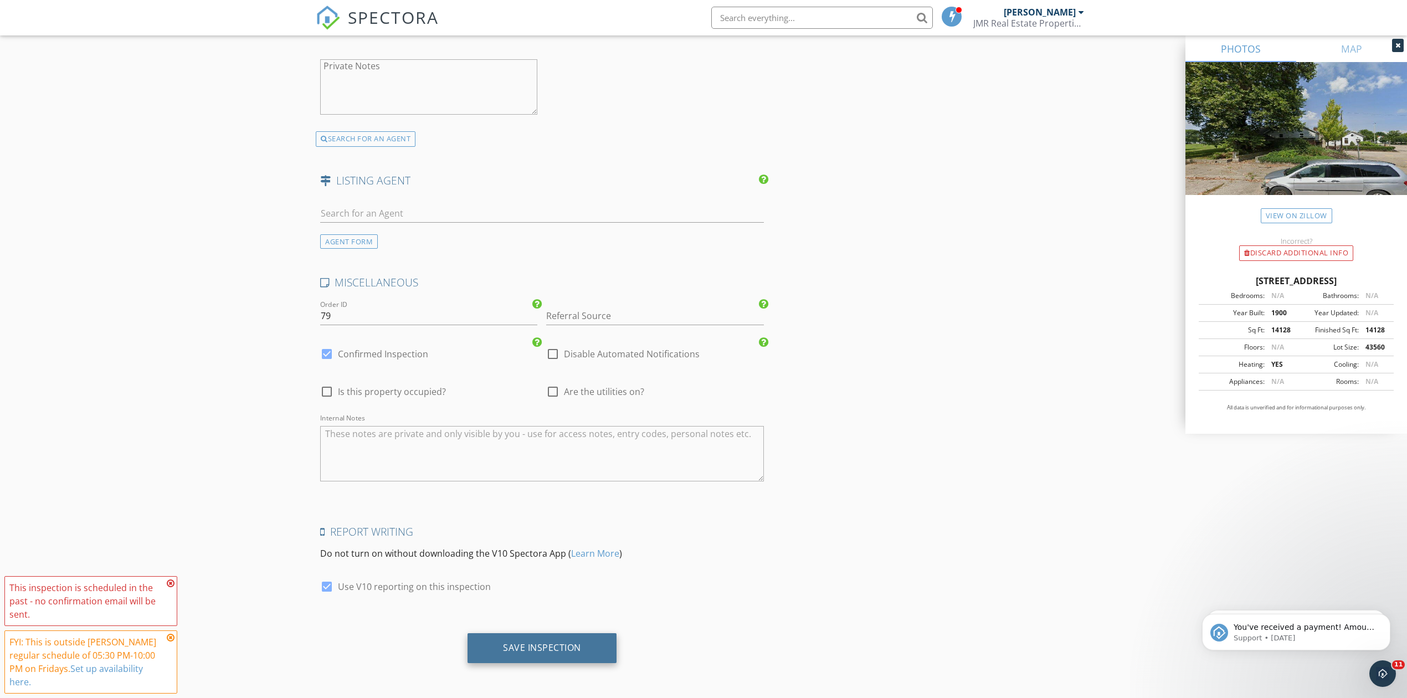
click at [519, 650] on div "Save Inspection" at bounding box center [542, 647] width 78 height 11
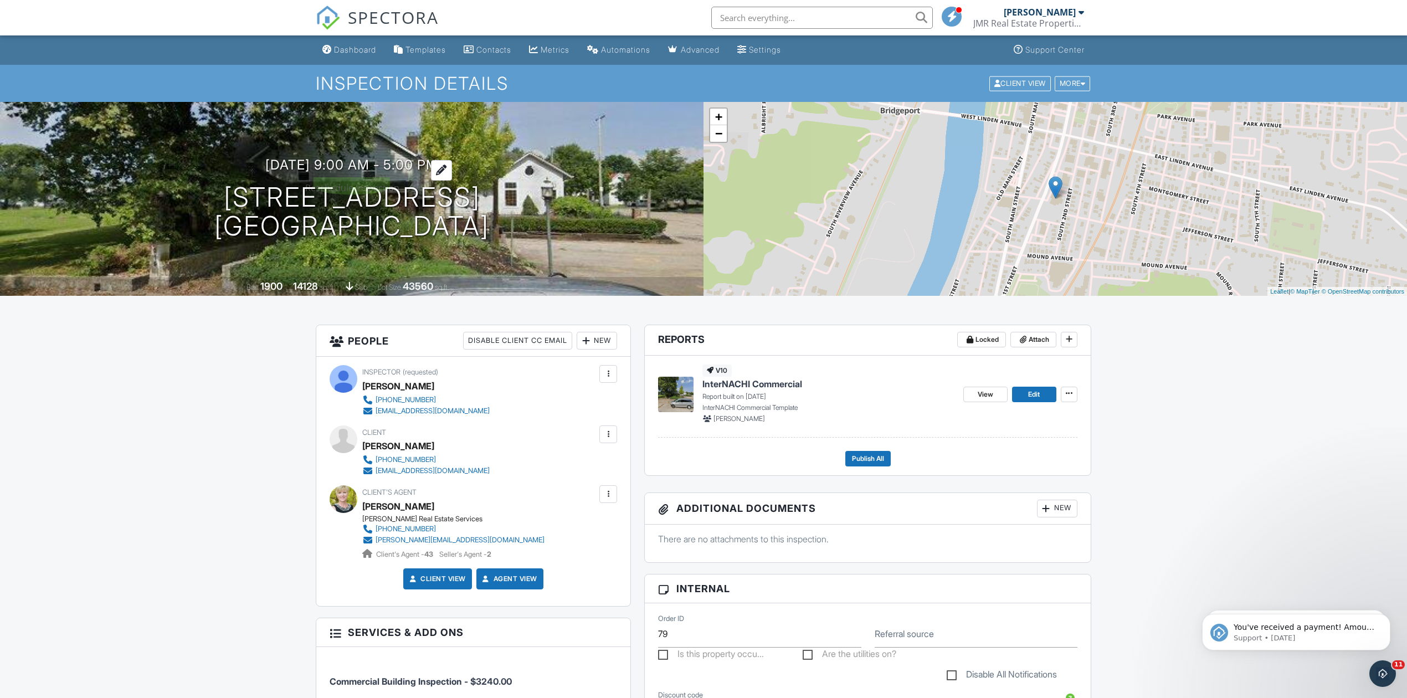
click at [452, 167] on div at bounding box center [441, 170] width 21 height 20
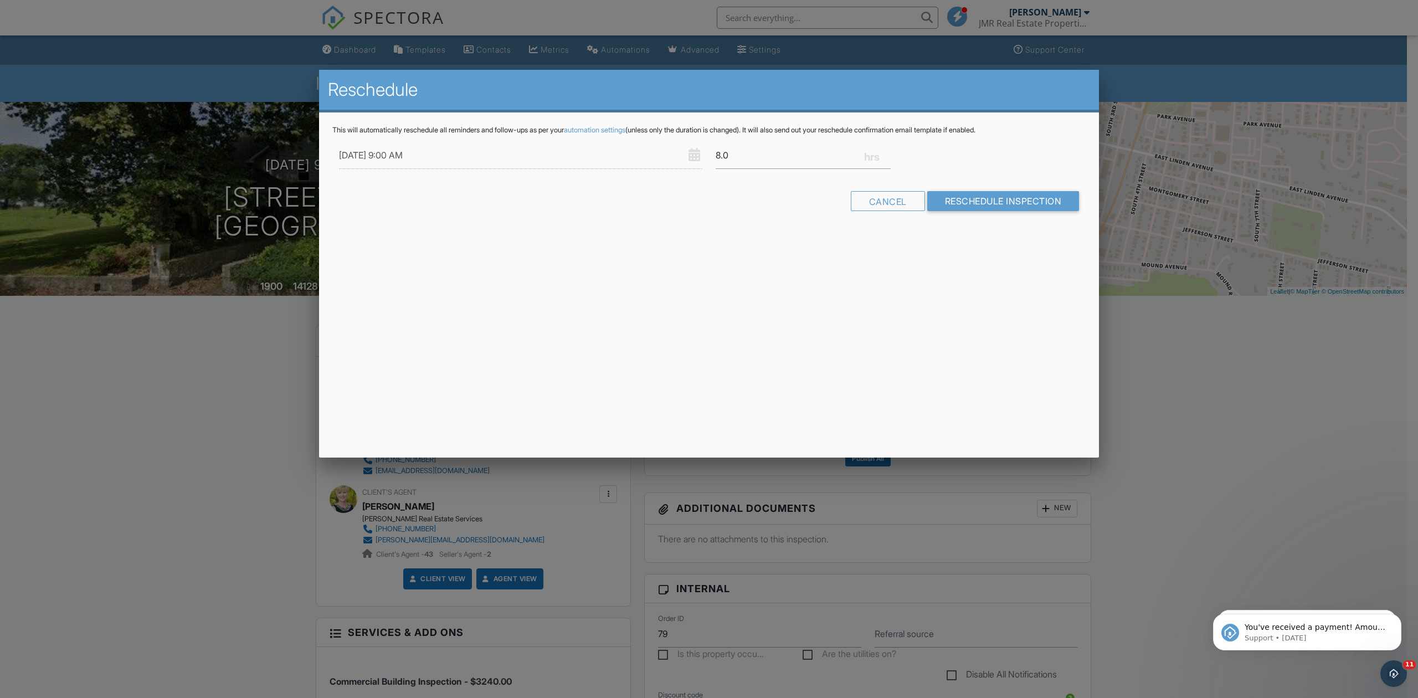
drag, startPoint x: 860, startPoint y: 194, endPoint x: 864, endPoint y: 198, distance: 5.9
click at [860, 194] on div "Cancel" at bounding box center [888, 201] width 74 height 20
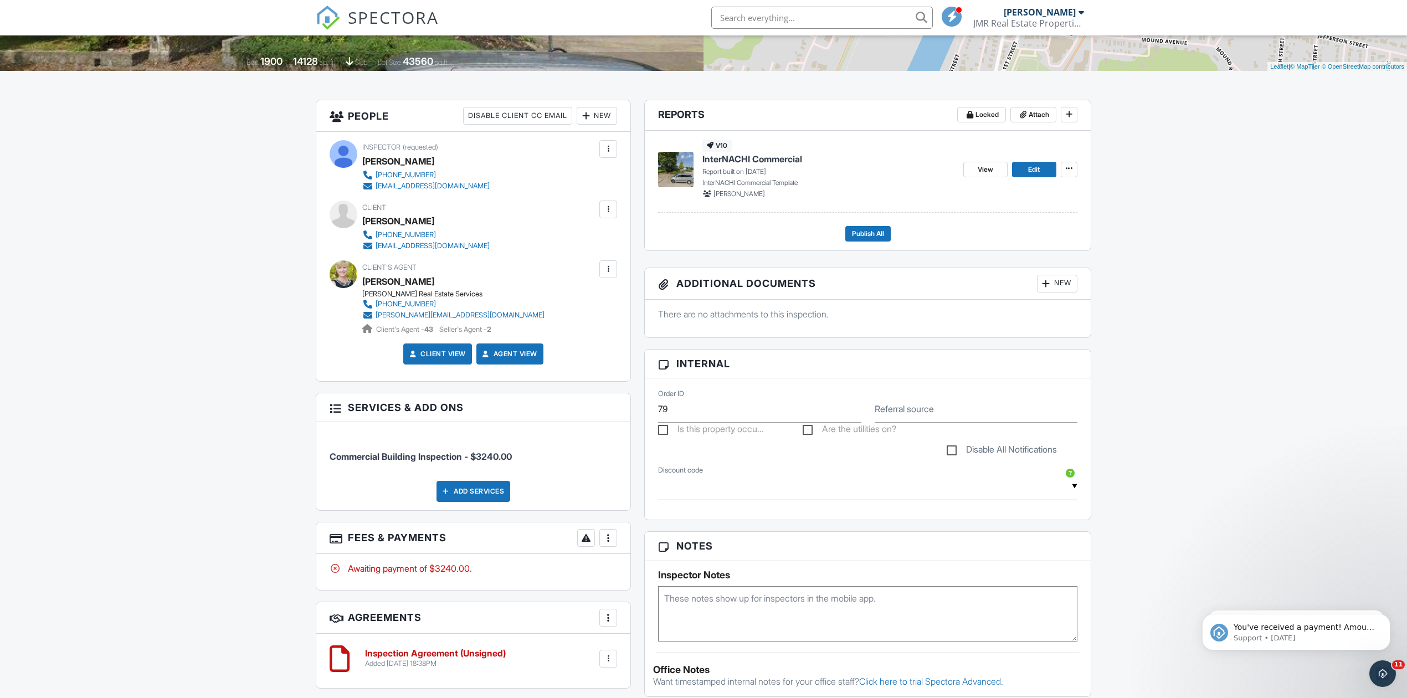
scroll to position [222, 0]
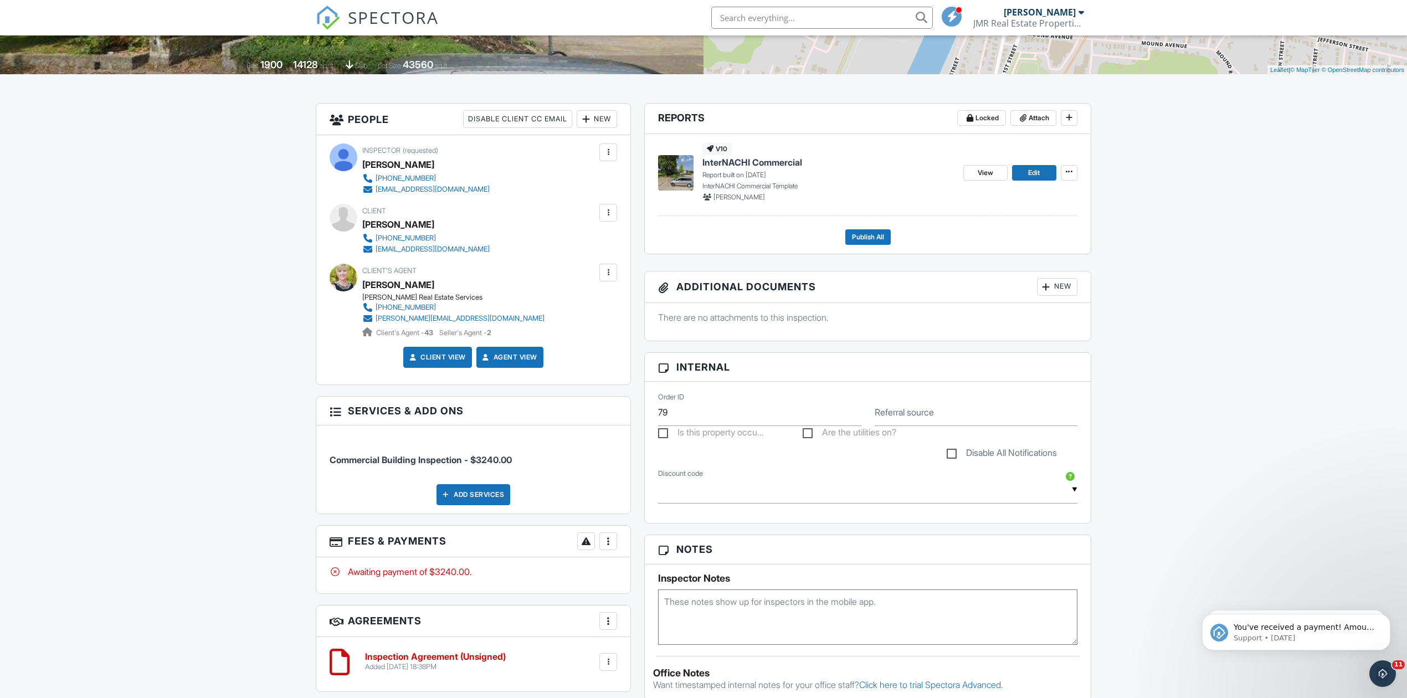
click at [335, 411] on div at bounding box center [335, 410] width 11 height 11
click at [1035, 173] on span "Edit" at bounding box center [1034, 172] width 12 height 11
